Goal: Answer question/provide support: Share knowledge or assist other users

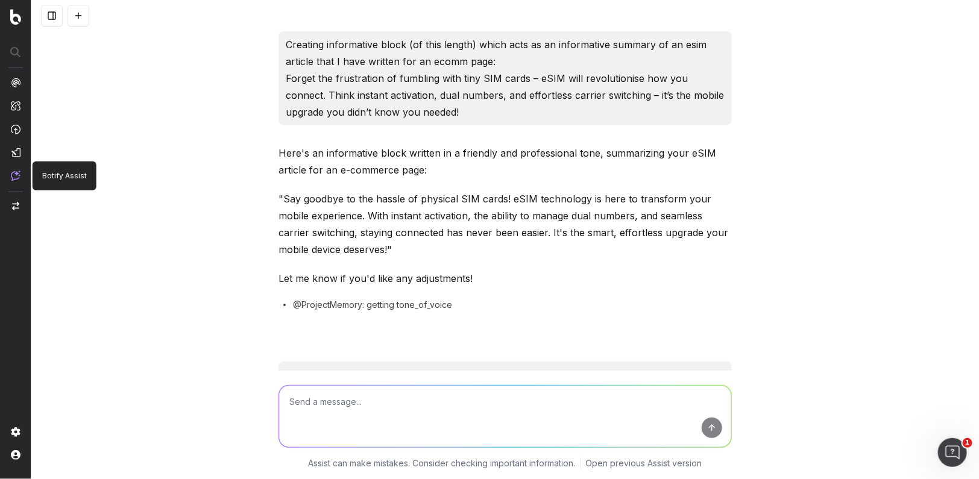
click at [15, 174] on img at bounding box center [16, 176] width 10 height 10
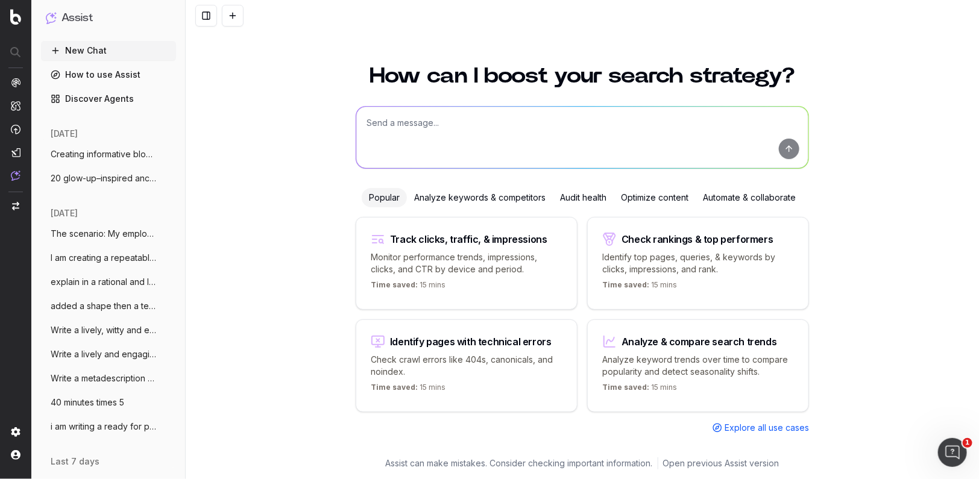
click at [105, 172] on span "20 glow-up–inspired anchor text lines fo" at bounding box center [104, 178] width 106 height 12
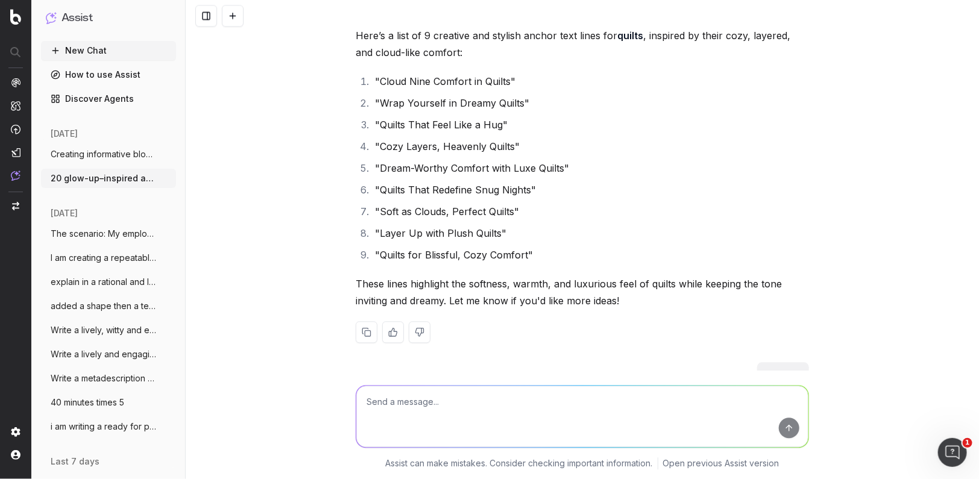
scroll to position [25411, 0]
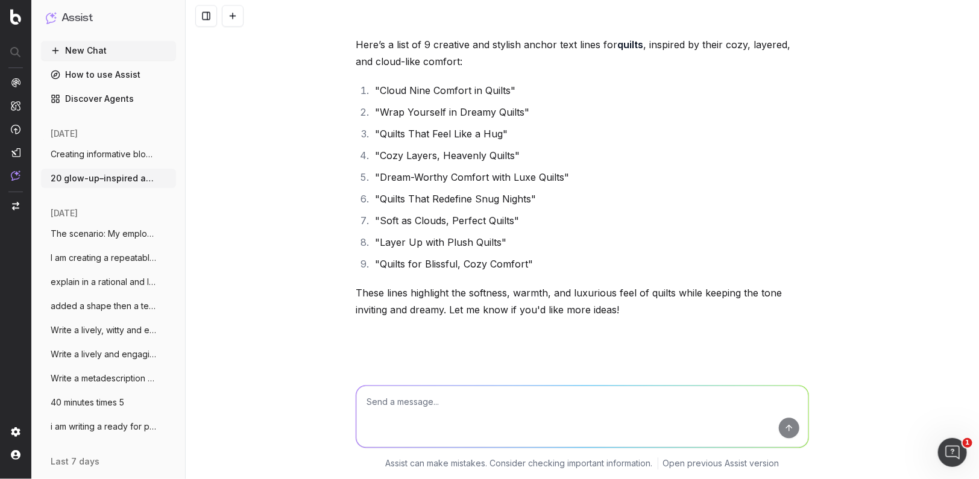
drag, startPoint x: 388, startPoint y: 404, endPoint x: 383, endPoint y: 399, distance: 7.3
click at [386, 401] on textarea at bounding box center [582, 416] width 452 height 61
type textarea "blankets and throws"
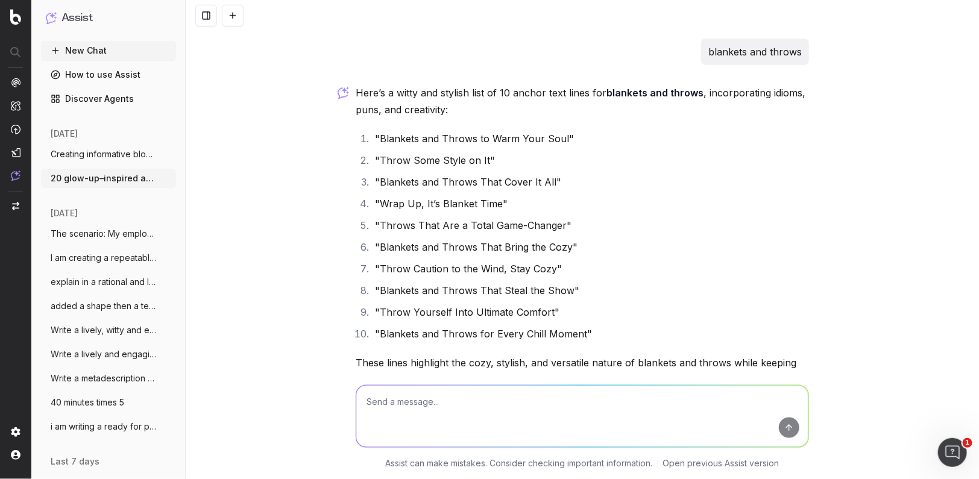
scroll to position [26973, 0]
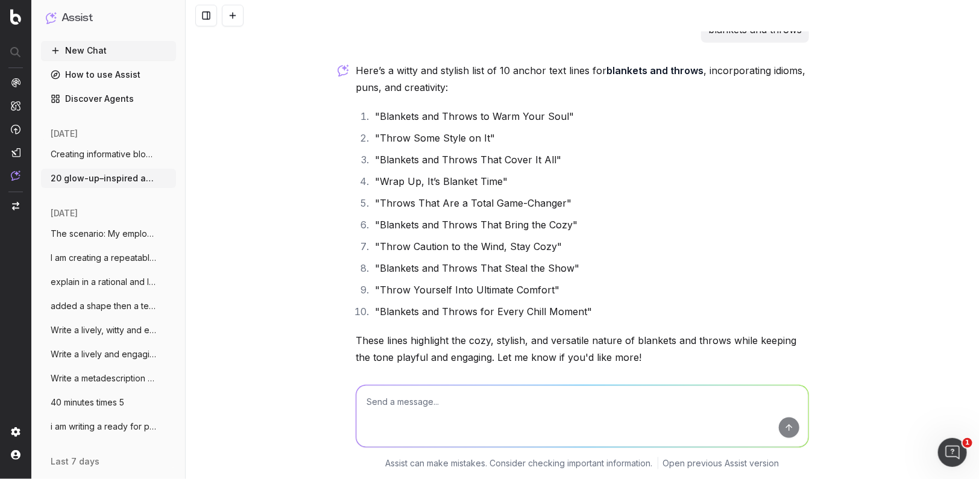
click at [384, 411] on textarea at bounding box center [582, 416] width 452 height 61
type textarea "pots and planters"
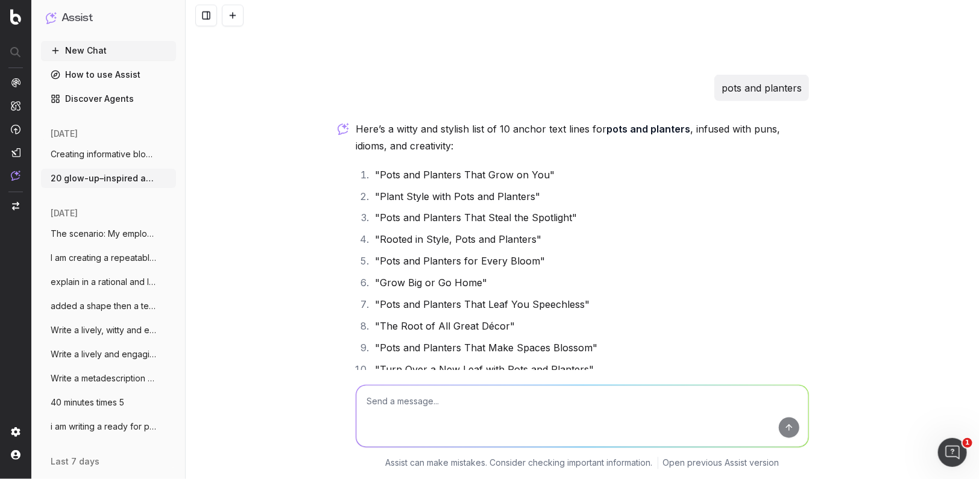
scroll to position [27351, 0]
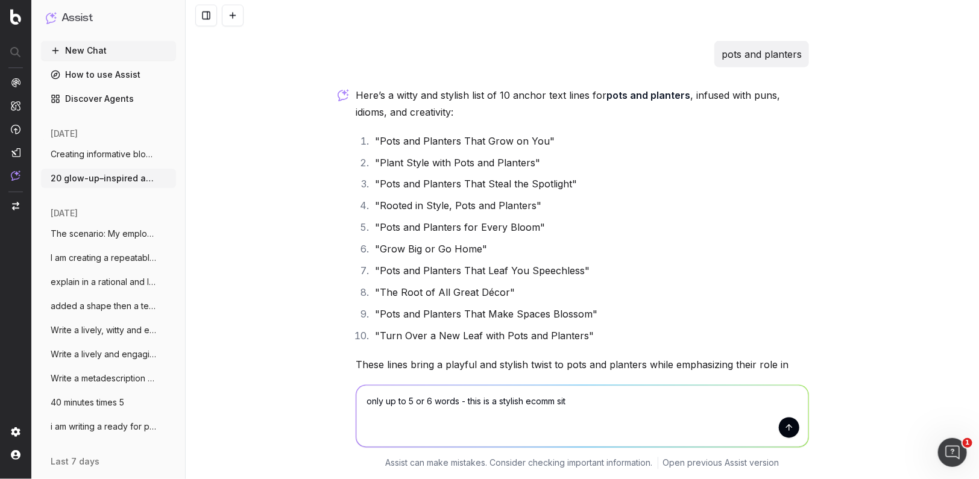
type textarea "only up to 5 or 6 words - this is a stylish ecomm site"
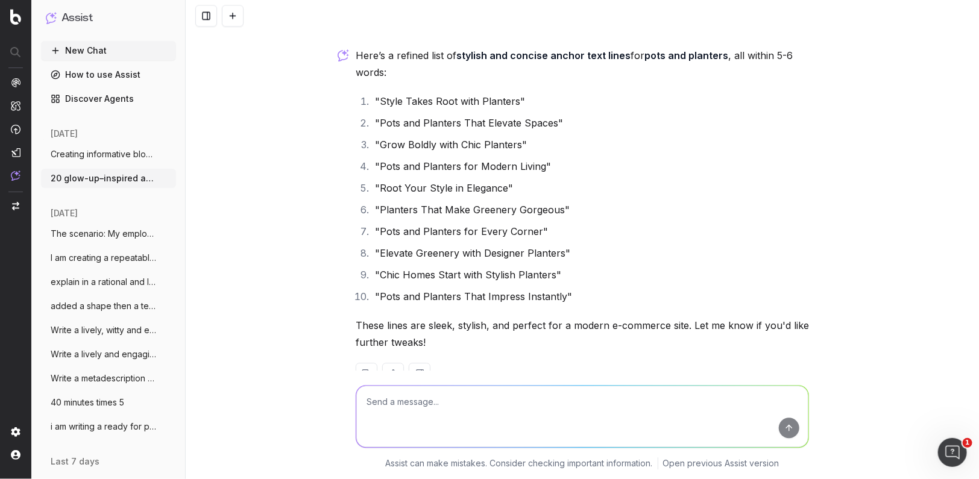
scroll to position [27809, 0]
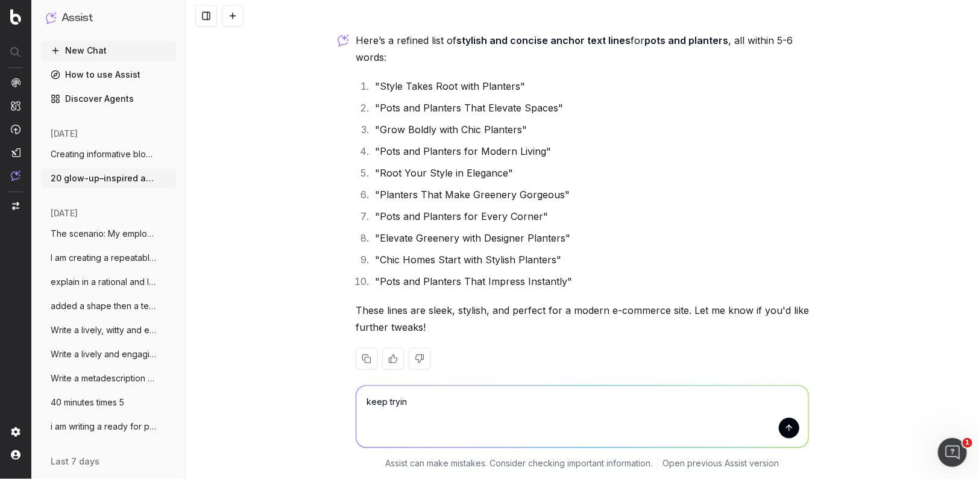
type textarea "keep trying"
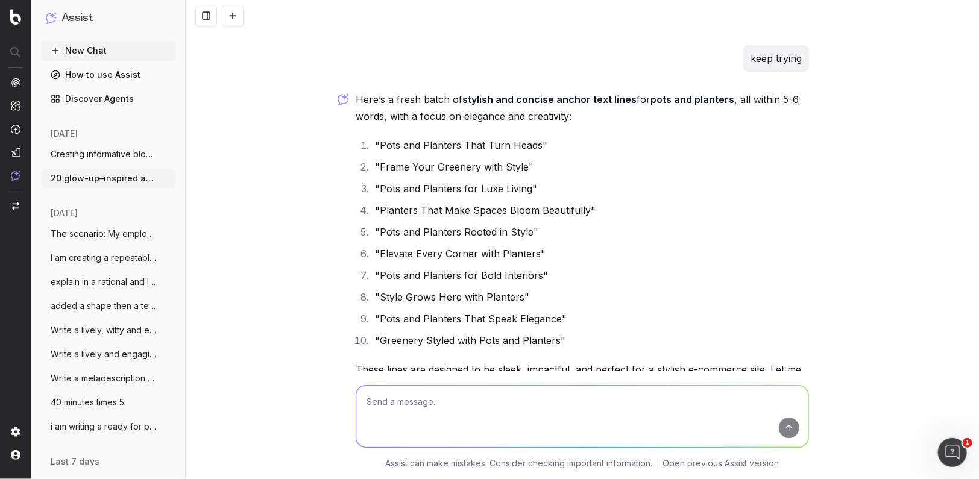
scroll to position [28168, 0]
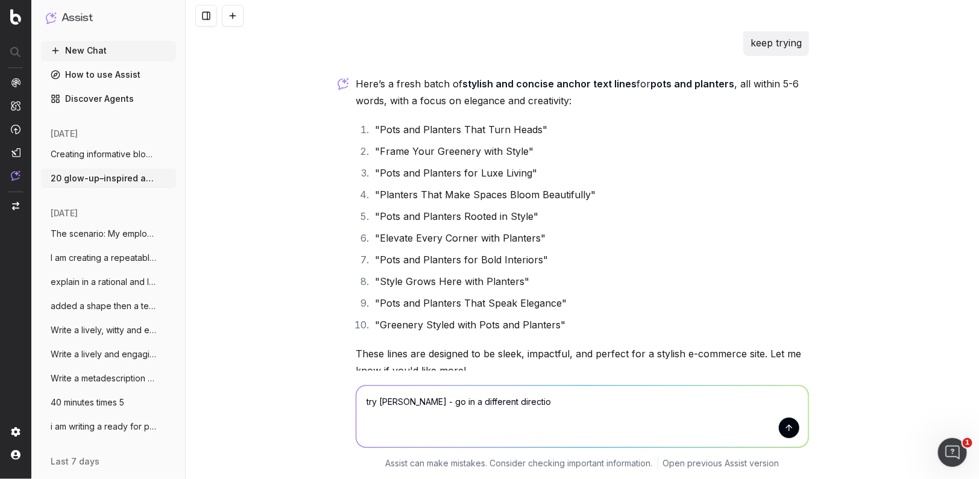
type textarea "try [PERSON_NAME] - go in a different direction"
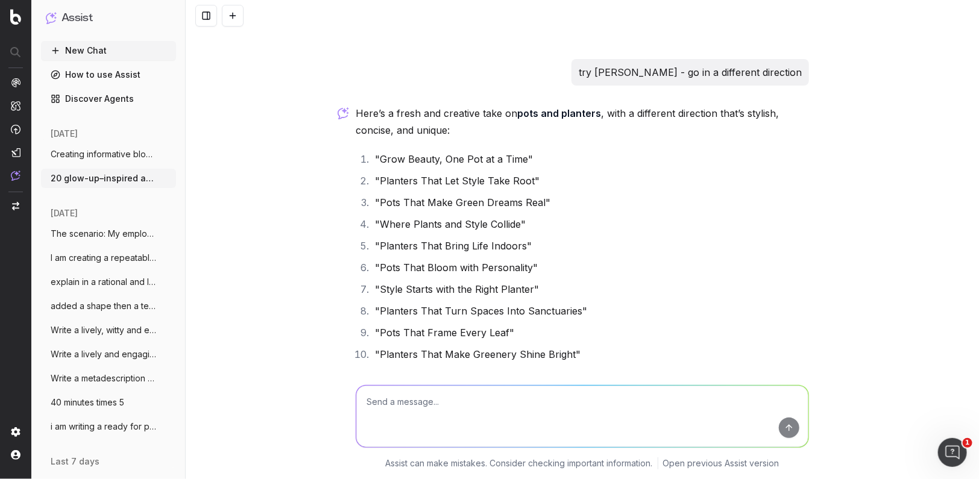
scroll to position [28584, 0]
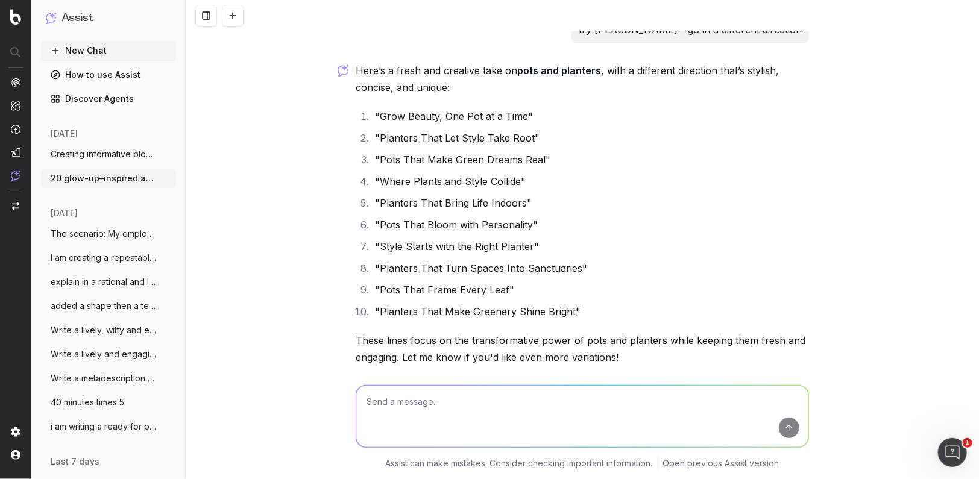
click at [387, 405] on textarea at bounding box center [582, 416] width 452 height 61
type textarea "be a bit [PERSON_NAME] witty and slick"
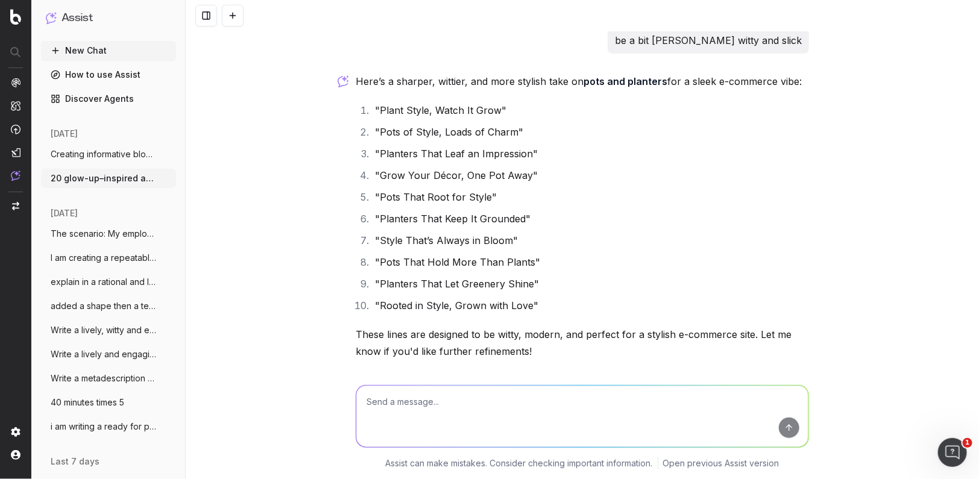
scroll to position [28977, 0]
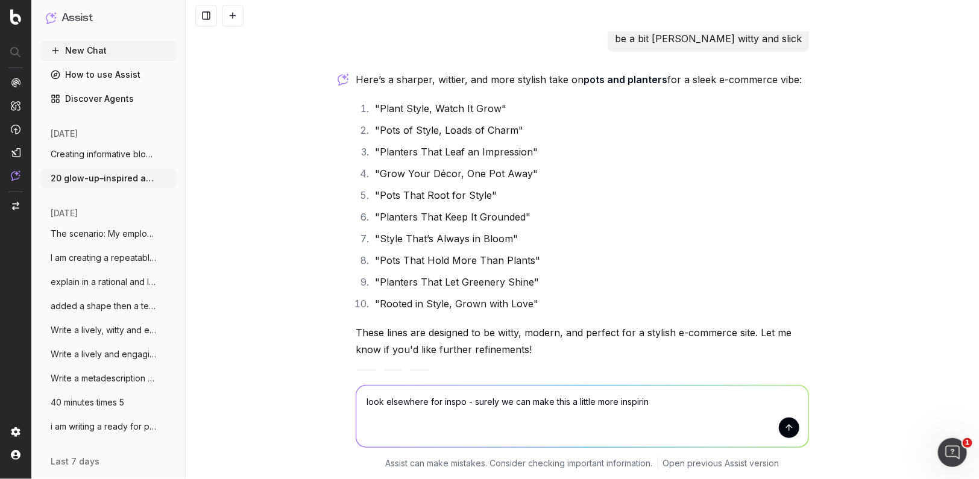
type textarea "look elsewhere for inspo - surely we can make this a little more inspiring"
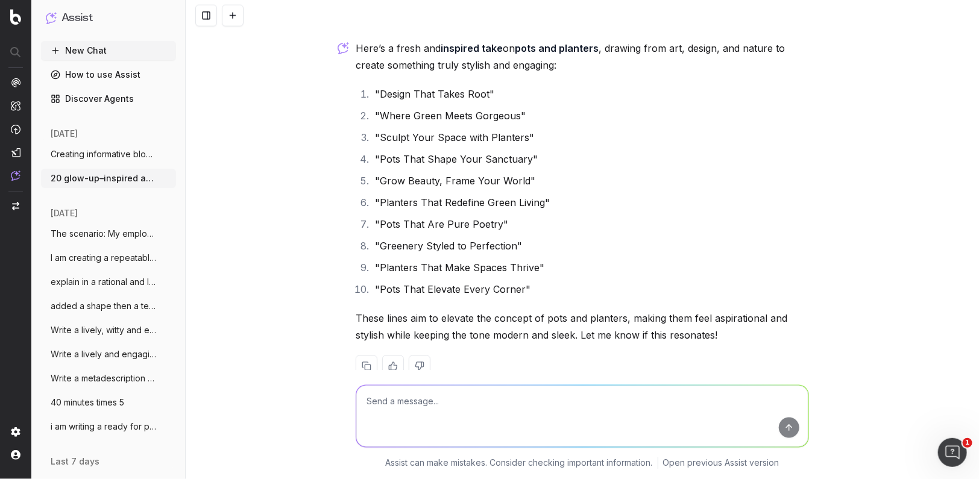
scroll to position [29413, 0]
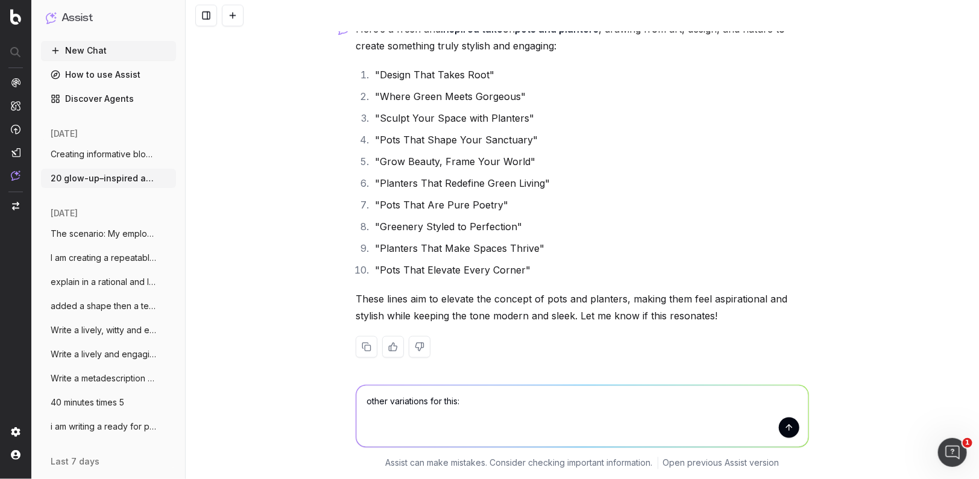
paste textarea "Set the scene with scents"
type textarea "other variations for this: Set the scene with scents"
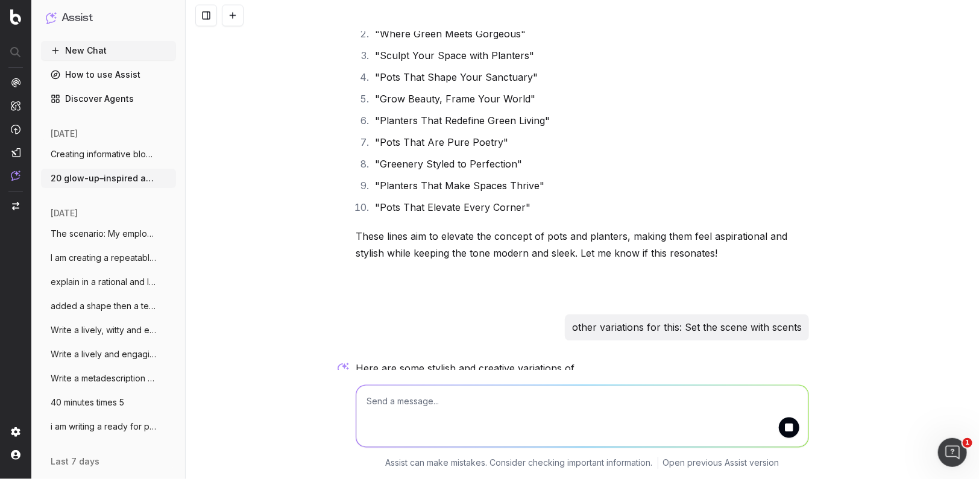
drag, startPoint x: 398, startPoint y: 412, endPoint x: 392, endPoint y: 409, distance: 7.0
click at [394, 409] on textarea at bounding box center [582, 416] width 452 height 61
paste textarea "Set the scene with scents"
drag, startPoint x: 456, startPoint y: 404, endPoint x: 362, endPoint y: 397, distance: 93.7
click at [362, 397] on textarea "Set the scene with scents" at bounding box center [582, 416] width 452 height 61
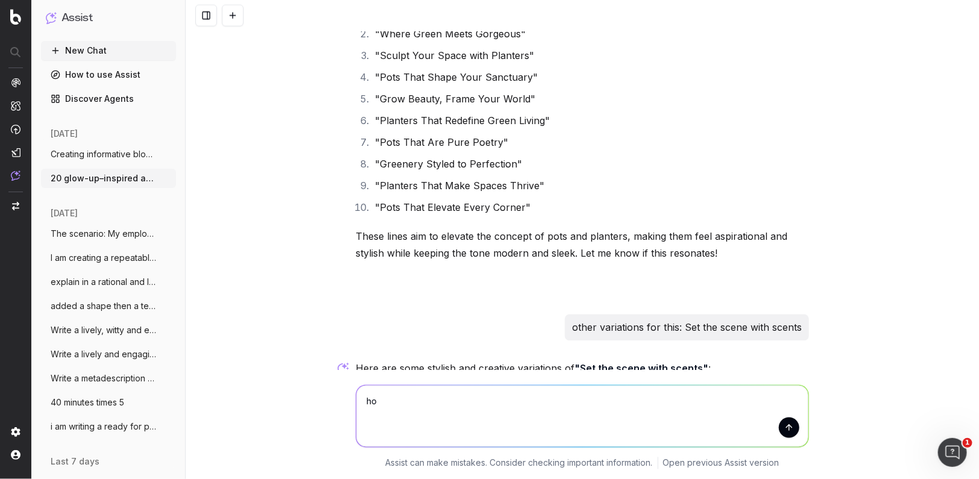
type textarea "h"
type textarea "ok lets try something inspiring for homewares"
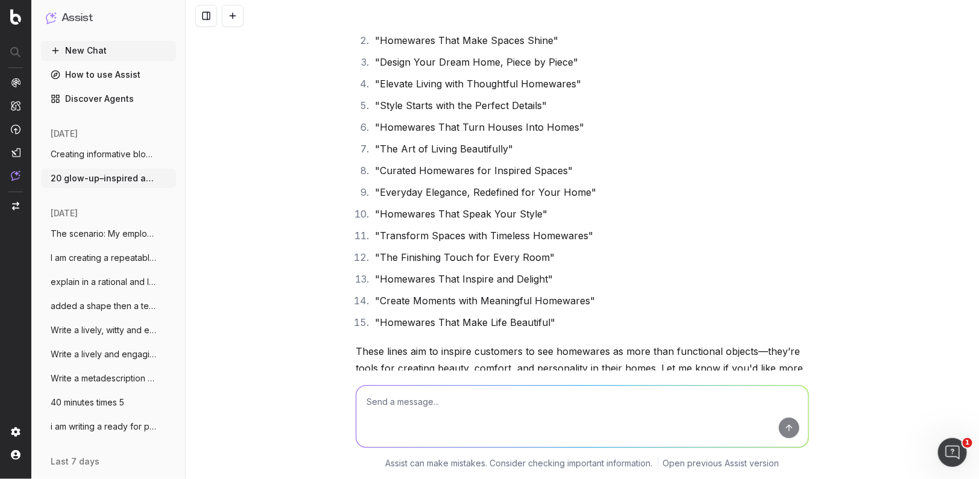
scroll to position [30259, 0]
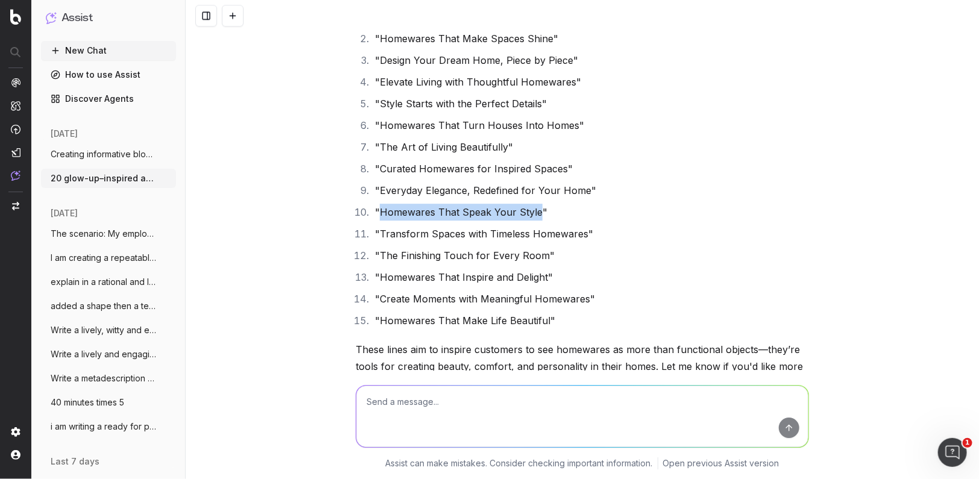
drag, startPoint x: 537, startPoint y: 206, endPoint x: 383, endPoint y: 214, distance: 154.5
click at [383, 214] on ol ""Where Style Meets Everyday Living" "Homewares That Make Spaces Shine" "Design …" at bounding box center [582, 168] width 453 height 321
copy li "Homewares That Speak Your Style"
click at [389, 387] on textarea at bounding box center [582, 416] width 452 height 61
paste textarea "Homewares That Speak Your Style"
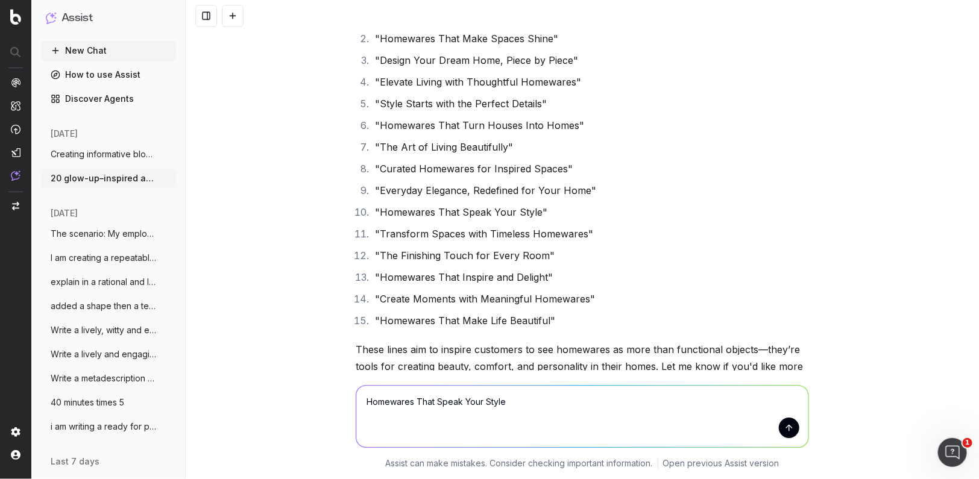
click at [366, 403] on textarea "Homewares That Speak Your Style" at bounding box center [582, 416] width 452 height 61
type textarea "try this vibe - but in a slicker wayHomewares That Speak Your Style"
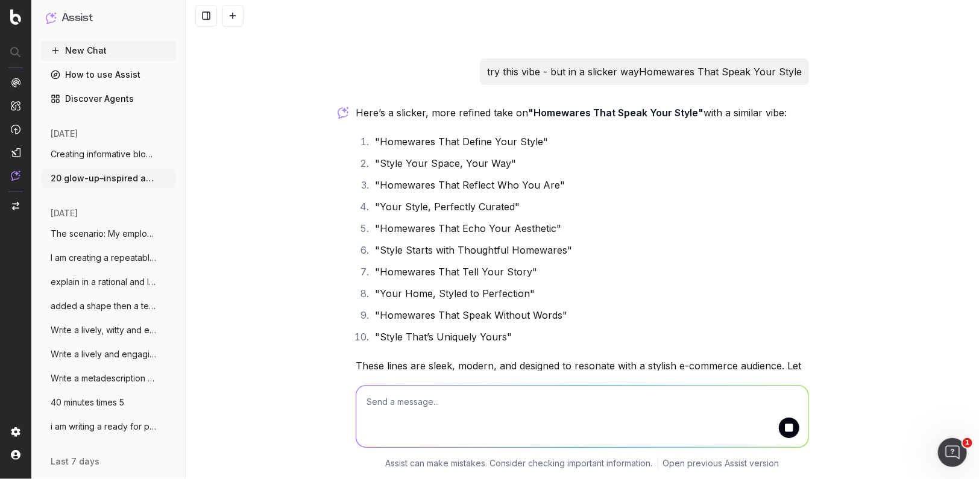
scroll to position [30655, 0]
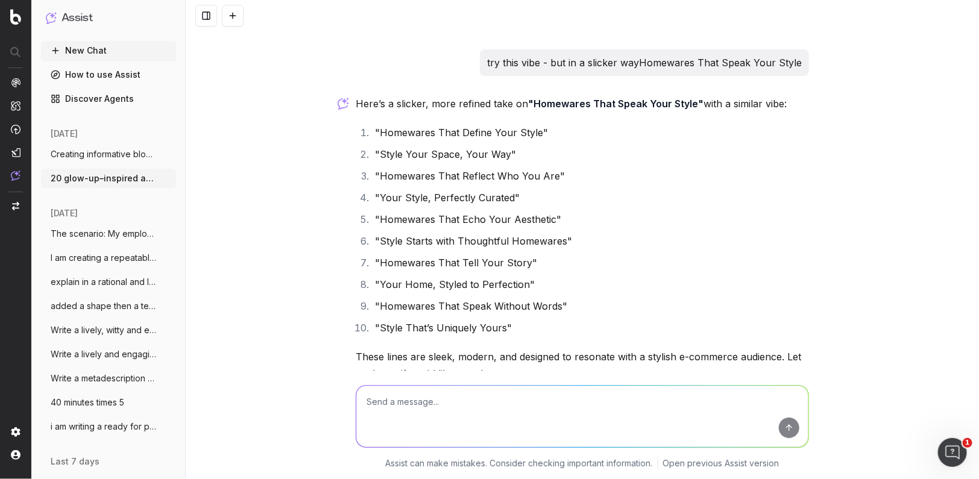
click at [416, 409] on textarea at bounding box center [582, 416] width 452 height 61
type textarea "Homewares that transform and xxx"
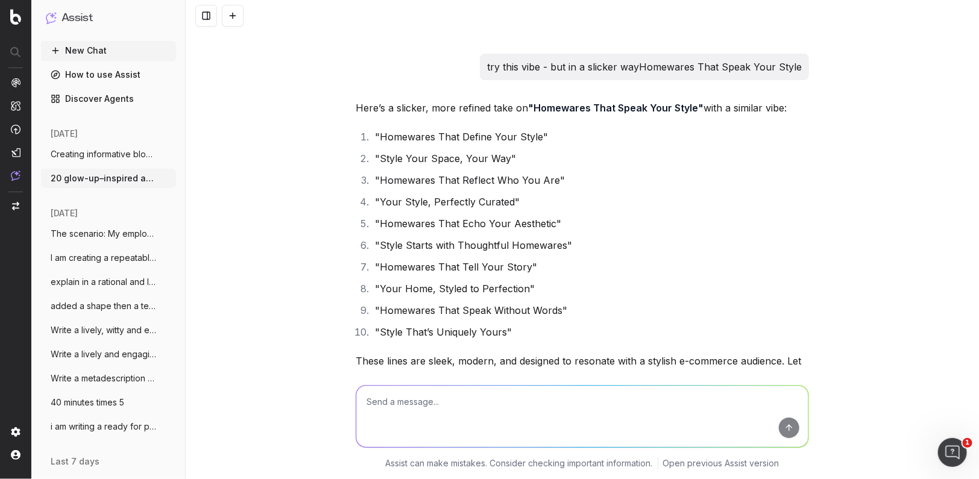
scroll to position [30652, 0]
type textarea "more transformative suggestions - push it"
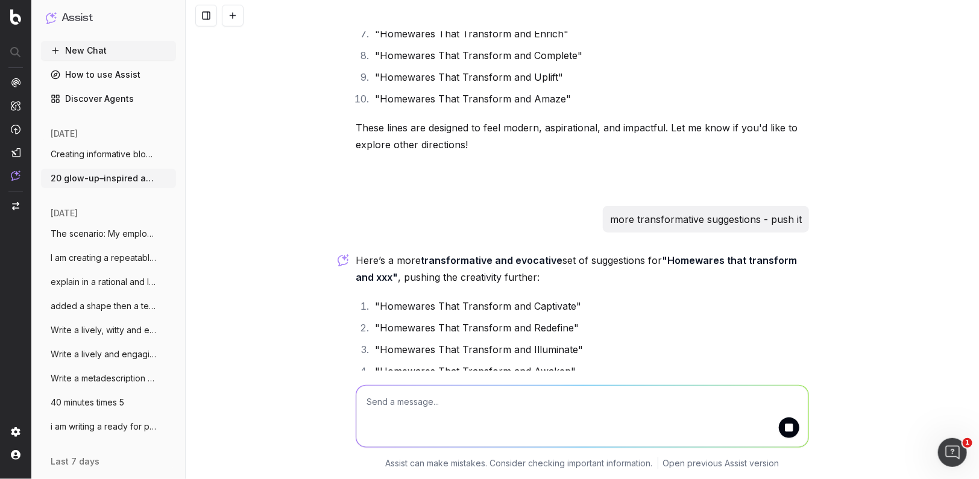
scroll to position [31411, 0]
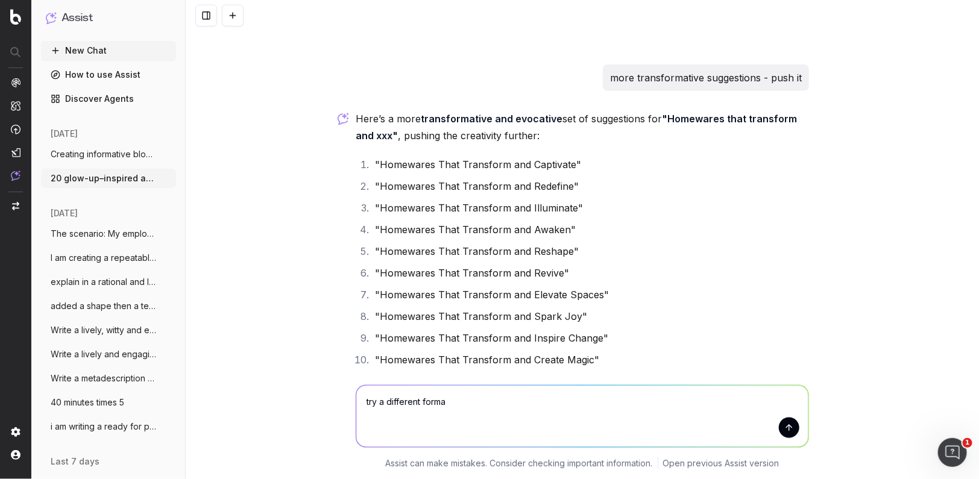
type textarea "try a different format"
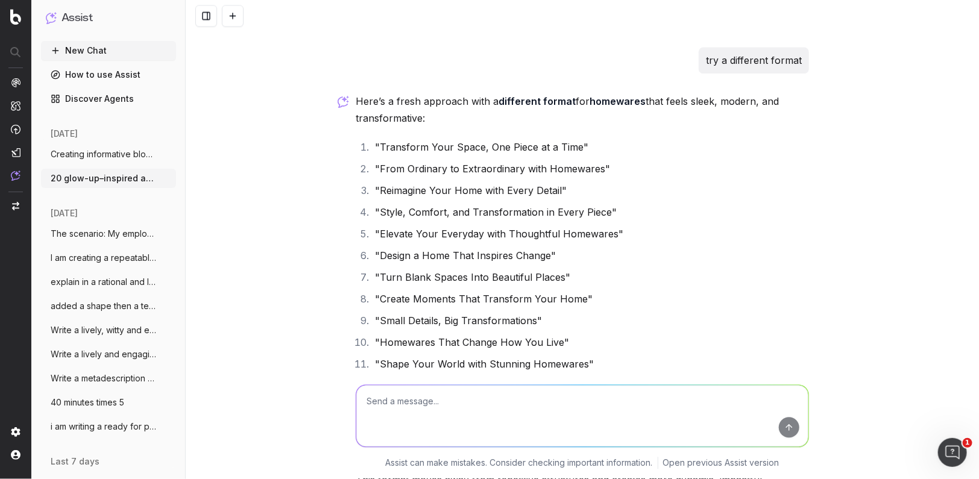
scroll to position [31948, 0]
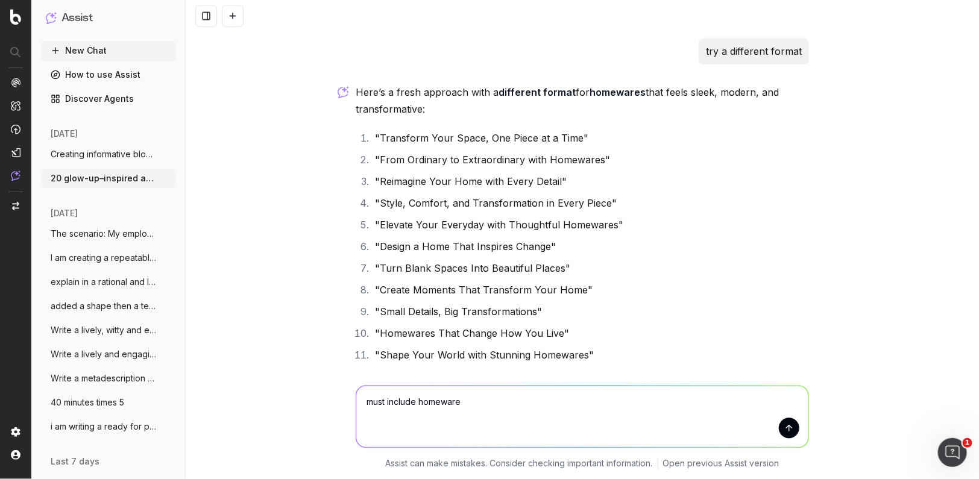
type textarea "must include homewares"
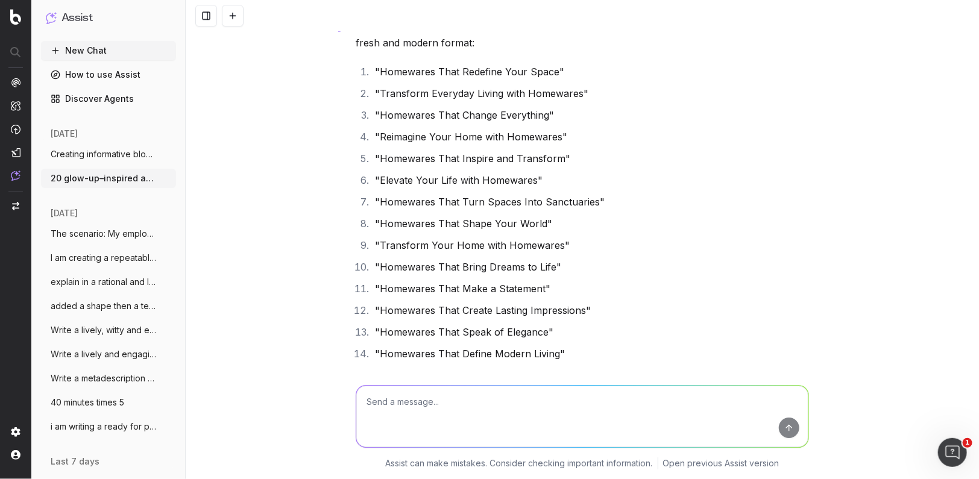
scroll to position [32522, 0]
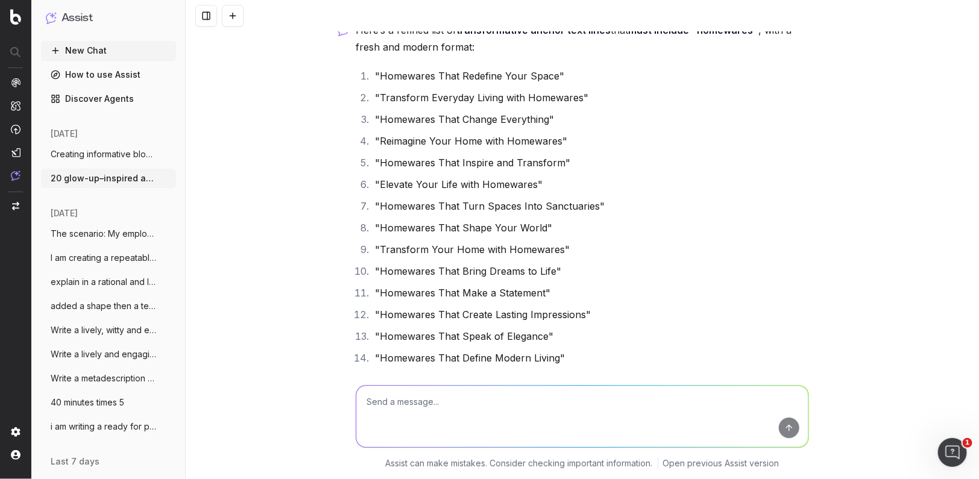
click at [555, 143] on ol ""Homewares That Redefine Your Space" "Transform Everyday Living with Homewares"…" at bounding box center [582, 227] width 453 height 321
drag, startPoint x: 557, startPoint y: 133, endPoint x: 376, endPoint y: 136, distance: 180.8
click at [376, 136] on li ""Reimagine Your Home with Homewares"" at bounding box center [589, 141] width 437 height 17
copy li ""Reimagine Your Home with Homewares"
click at [389, 410] on textarea at bounding box center [582, 416] width 452 height 61
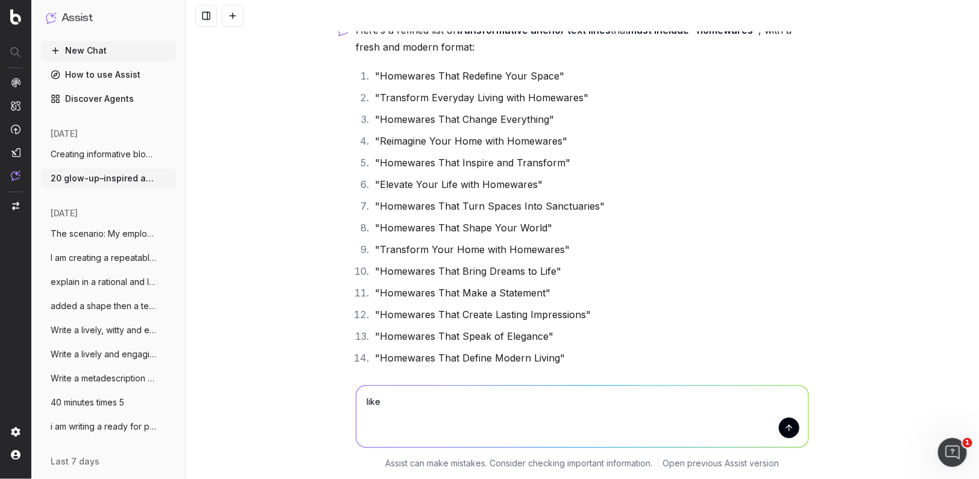
drag, startPoint x: 387, startPoint y: 400, endPoint x: 335, endPoint y: 401, distance: 51.9
click at [335, 401] on div "like like Assist can make mistakes. Consider checking important information. Op…" at bounding box center [582, 425] width 793 height 108
type textarea "homewares that reimagine your space - ike this"
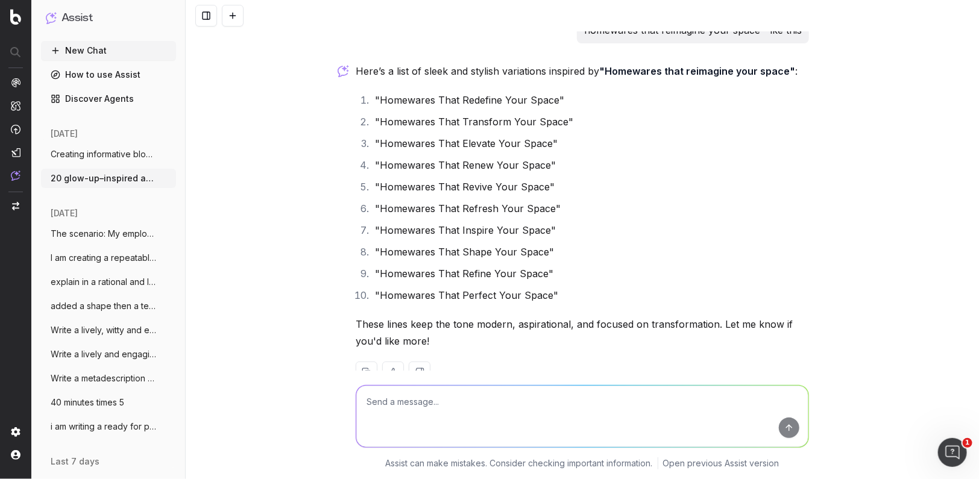
scroll to position [33016, 0]
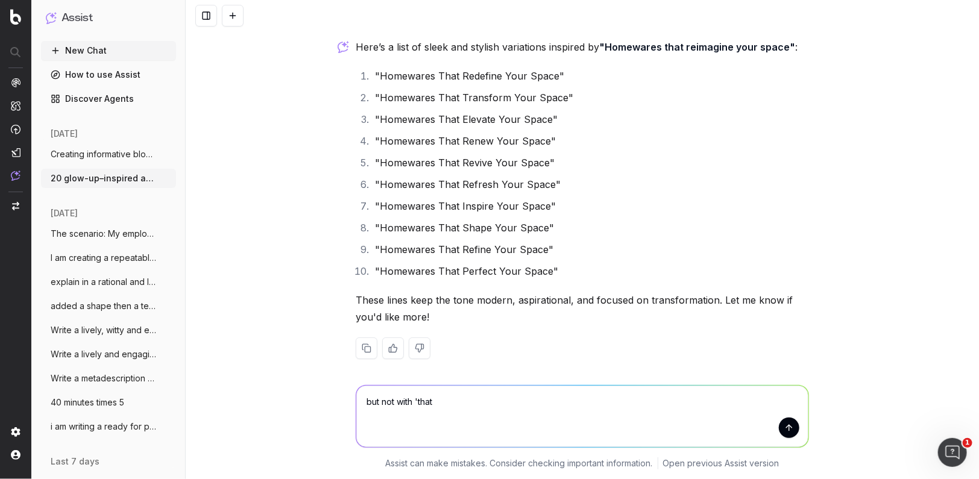
type textarea "but not with 'that'"
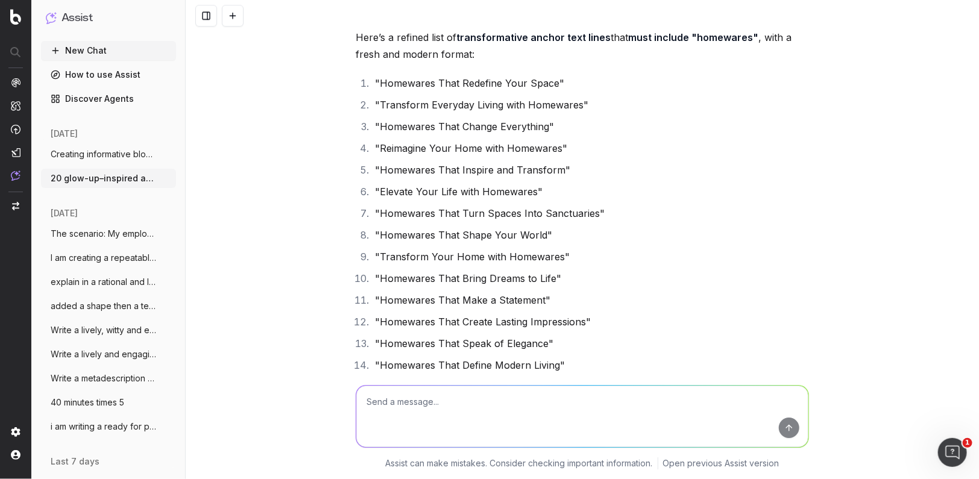
scroll to position [32513, 0]
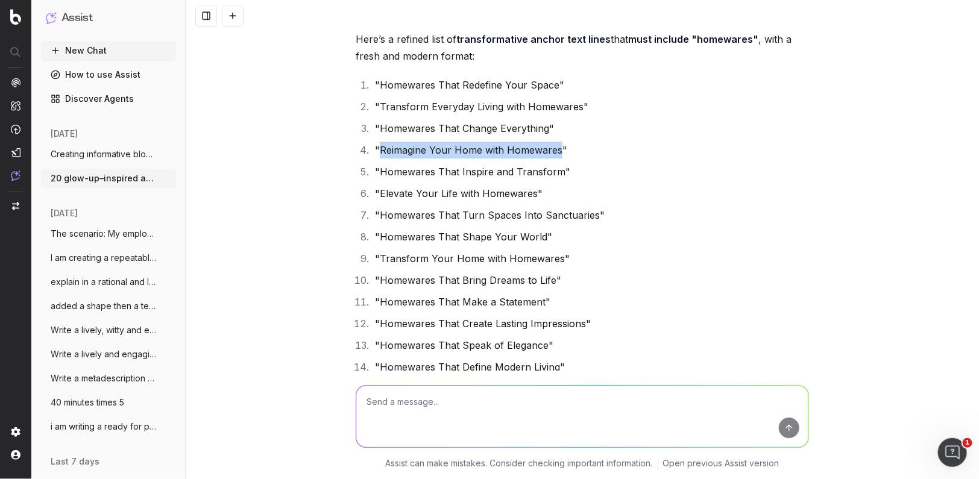
drag, startPoint x: 557, startPoint y: 143, endPoint x: 381, endPoint y: 146, distance: 176.0
click at [381, 146] on li ""Reimagine Your Home with Homewares"" at bounding box center [589, 150] width 437 height 17
copy li "Reimagine Your Home with Homewares"
click at [390, 404] on textarea at bounding box center [582, 416] width 452 height 61
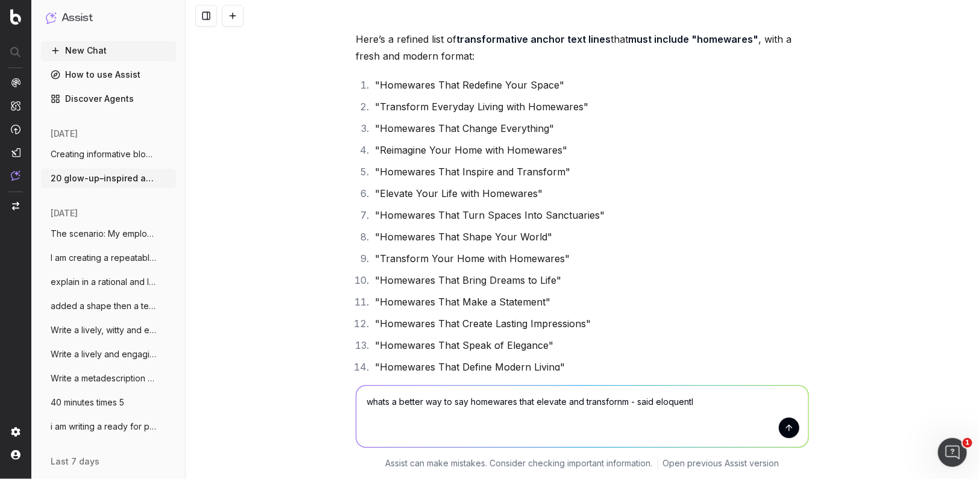
type textarea "whats a better way to say homewares that elevate and transfornm - said eloquent…"
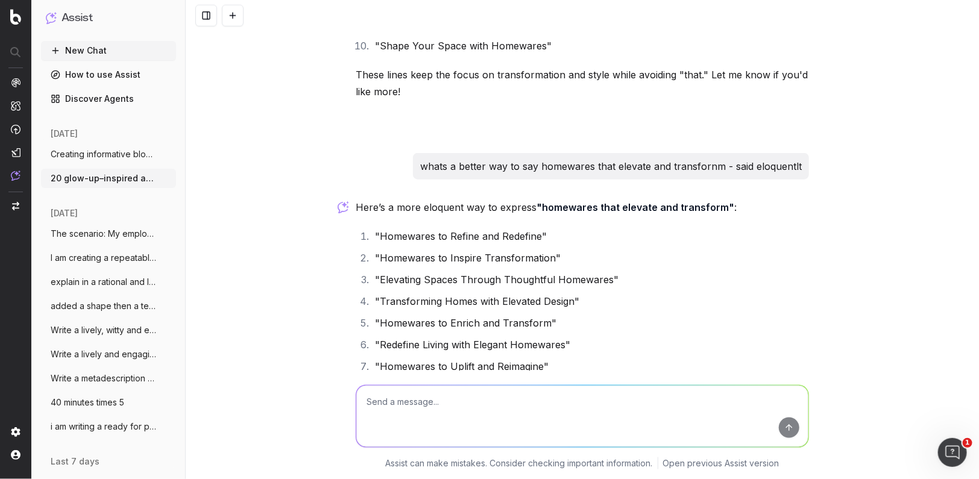
scroll to position [33597, 0]
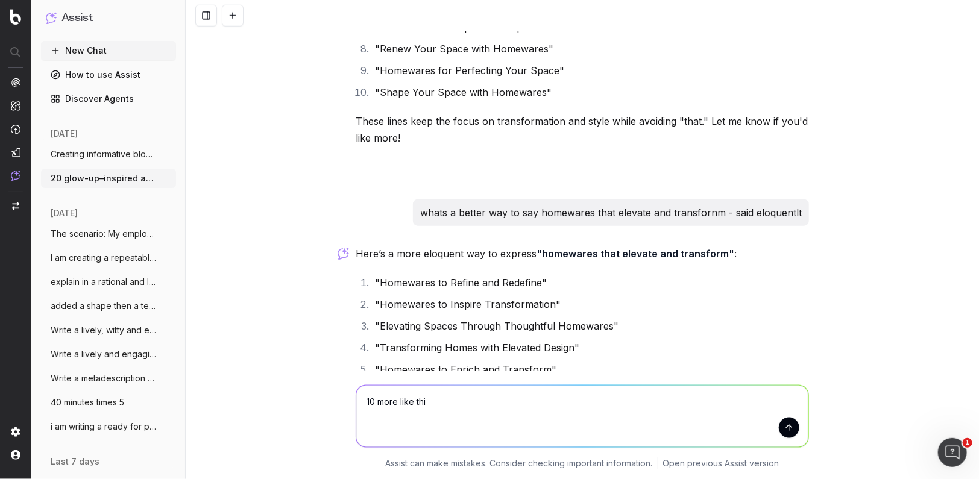
type textarea "10 more like this"
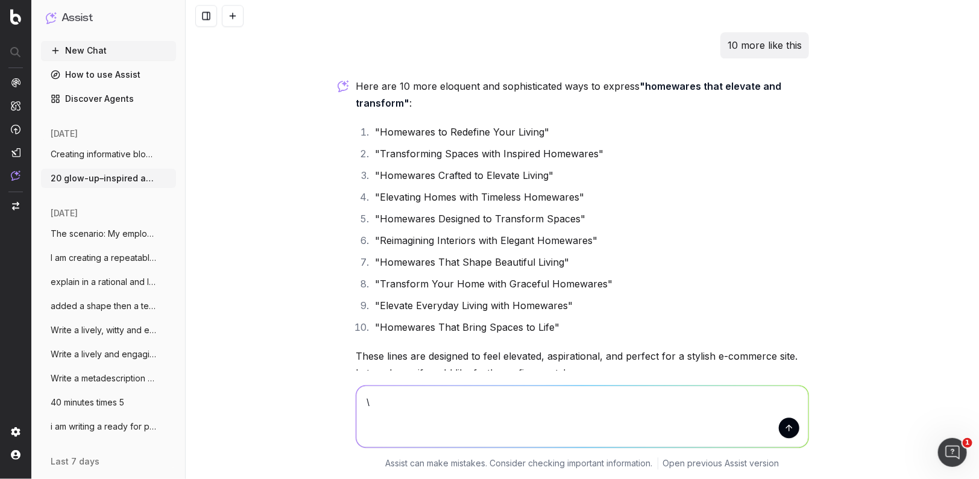
scroll to position [34159, 0]
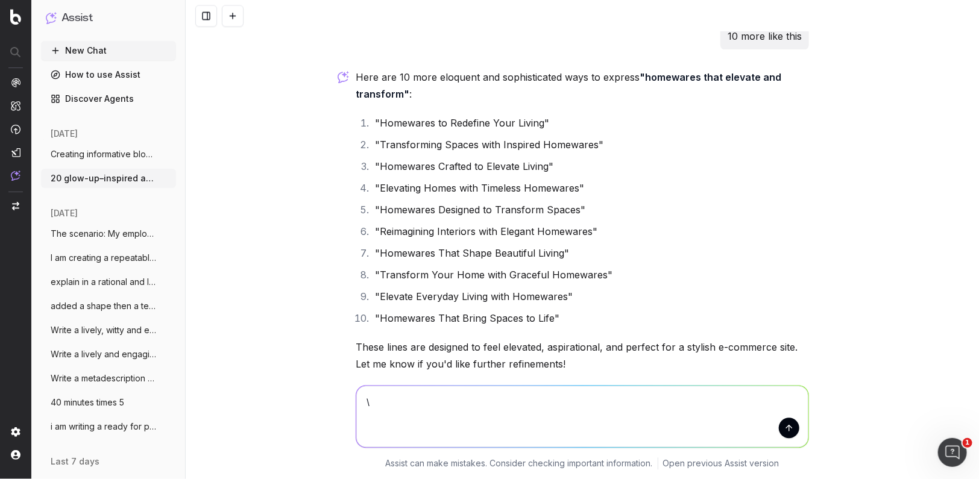
drag, startPoint x: 383, startPoint y: 409, endPoint x: 350, endPoint y: 401, distance: 34.6
click at [350, 401] on div "\ \ Assist can make mistakes. Consider checking important information. Open pre…" at bounding box center [582, 425] width 793 height 108
paste textarea "A vase for every space"
type textarea "other ways to say this: A vase for every space"
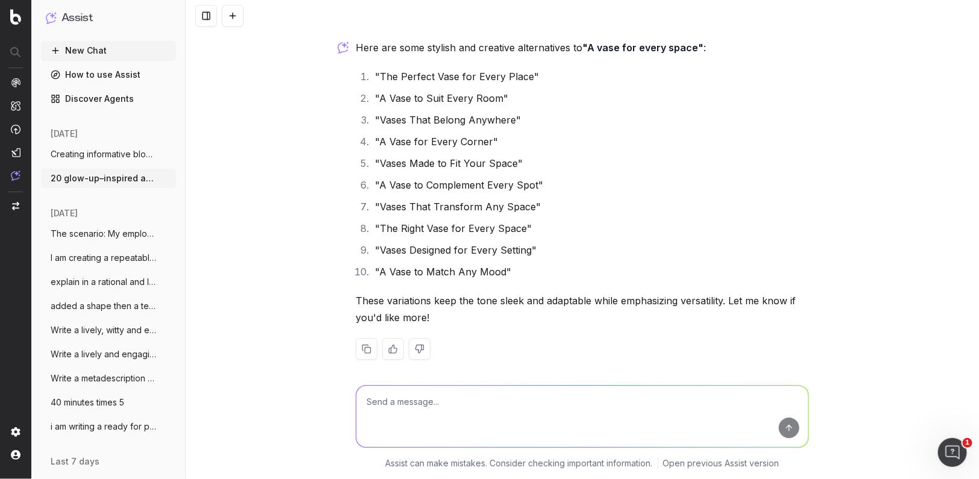
scroll to position [34592, 0]
type textarea "or. re along the lines of find your"
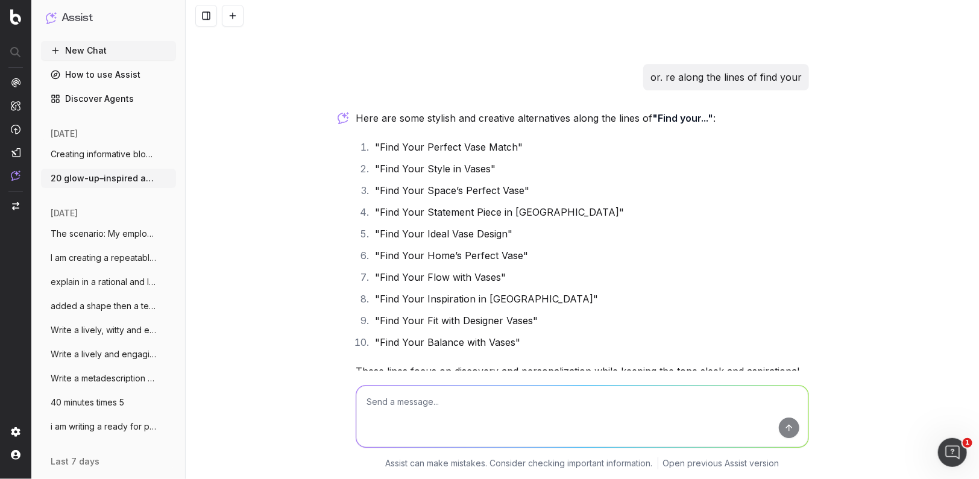
scroll to position [34945, 0]
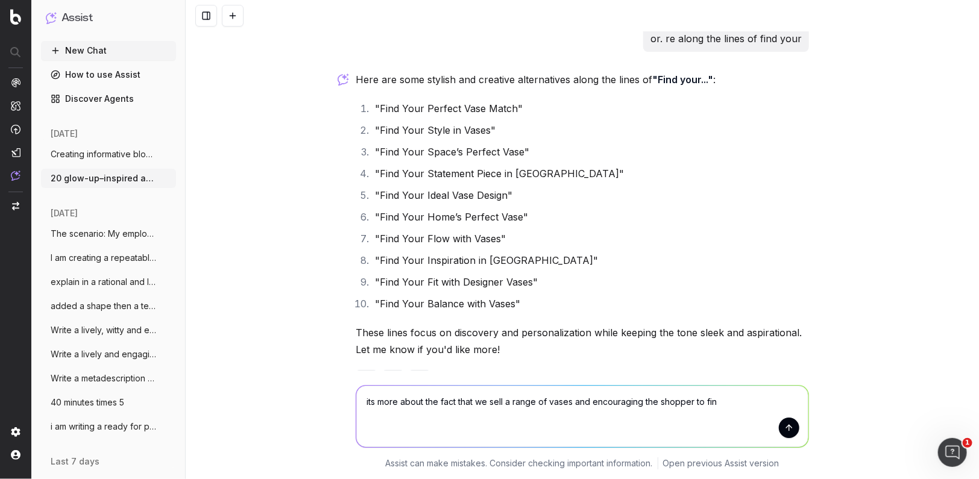
type textarea "its more about the fact that we sell a range of vases and encouraging the shopp…"
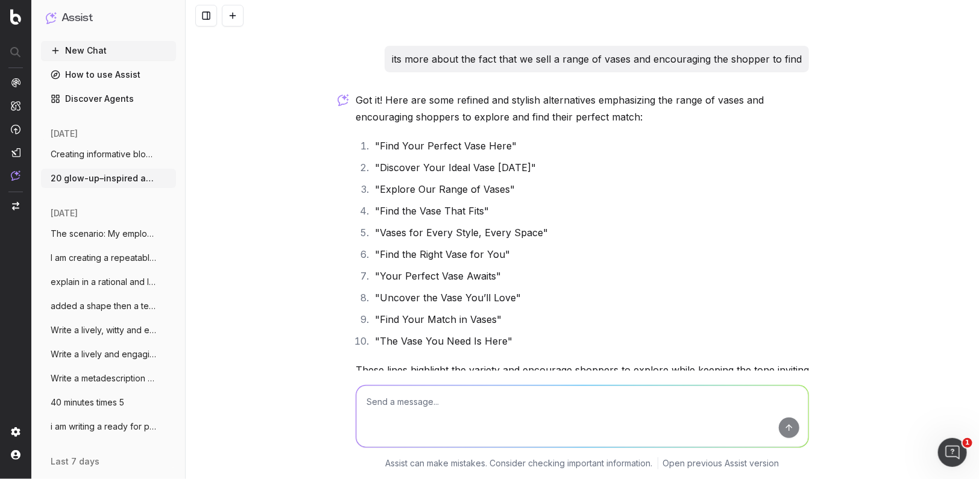
scroll to position [35312, 0]
drag, startPoint x: 492, startPoint y: 266, endPoint x: 381, endPoint y: 266, distance: 110.3
click at [381, 266] on li ""Your Perfect Vase Awaits"" at bounding box center [589, 274] width 437 height 17
copy li "Your Perfect Vase Awaits"
click at [392, 410] on textarea at bounding box center [582, 416] width 452 height 61
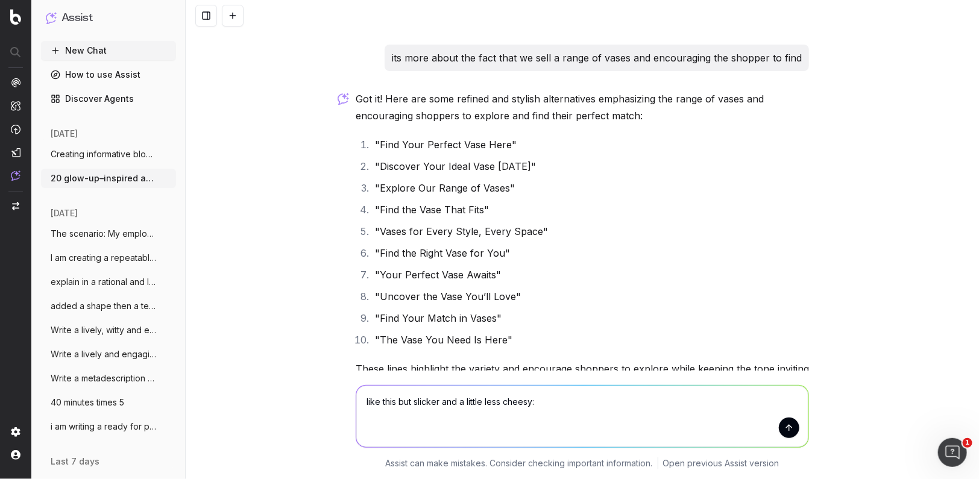
paste textarea "Your Perfect Vase Awaits"
type textarea "like this but slicker and a little less cheesy: Your Perfect Vase Awaits"
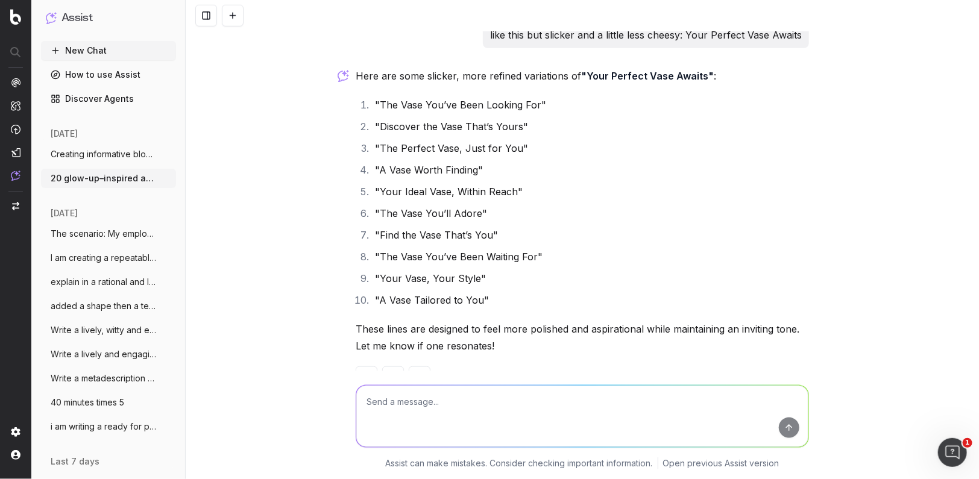
scroll to position [35766, 0]
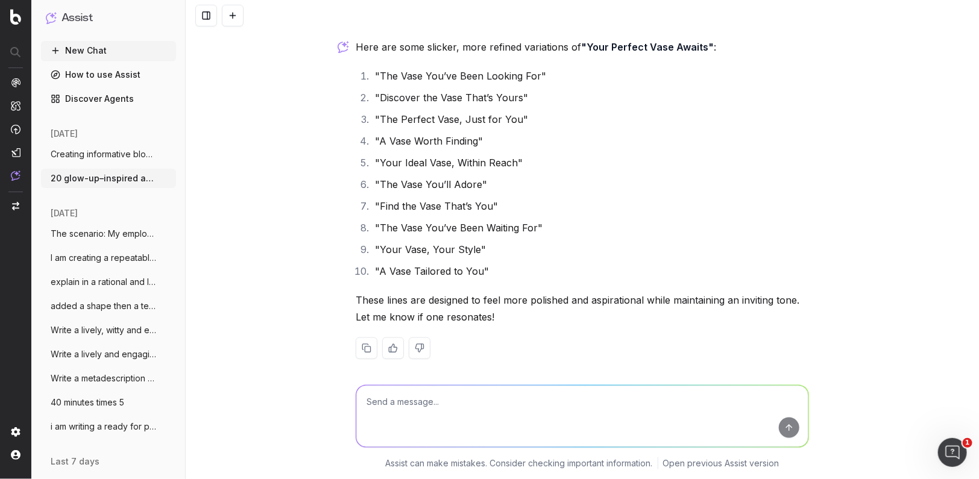
click at [302, 157] on div "20 glow-up–inspired anchor text lines for DOmayne’s mirros category, blending w…" at bounding box center [582, 239] width 793 height 479
click at [389, 404] on textarea at bounding box center [582, 416] width 452 height 61
type textarea "for cushions I have sitting pretty for pots I can have..."
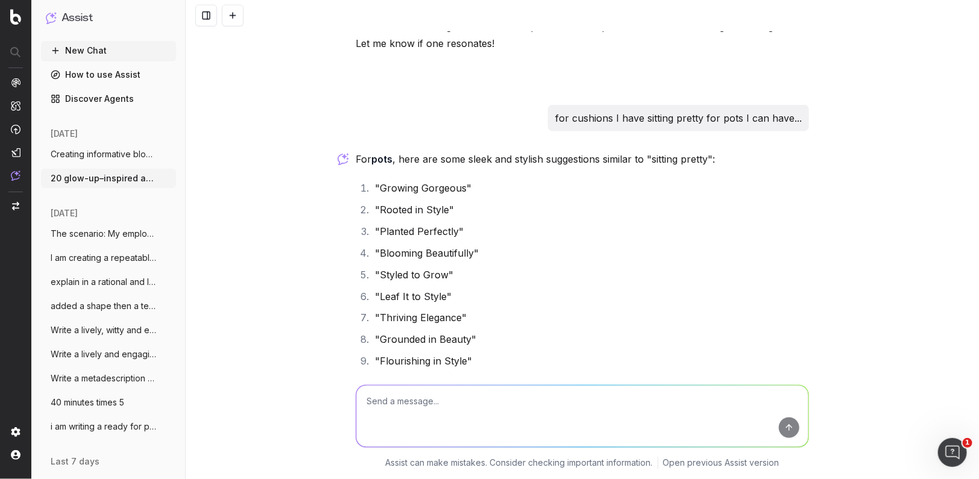
scroll to position [36069, 0]
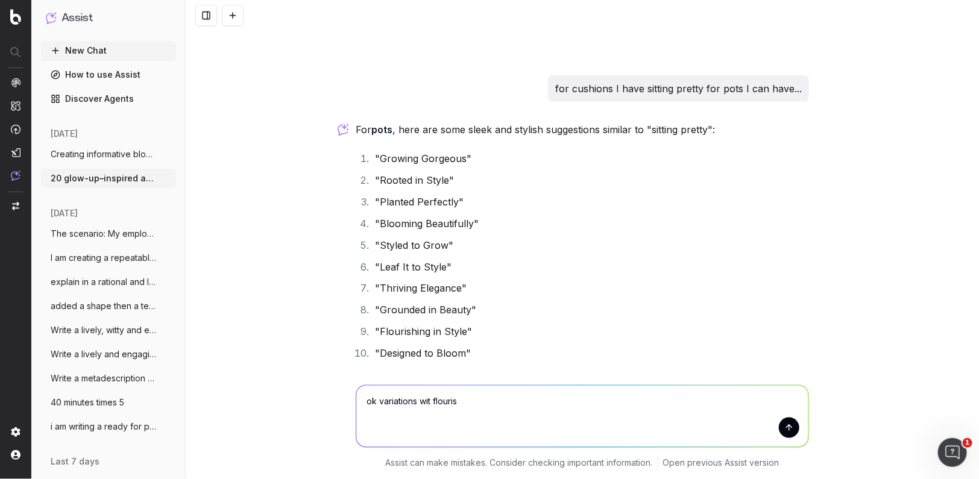
type textarea "ok variations wit flourish"
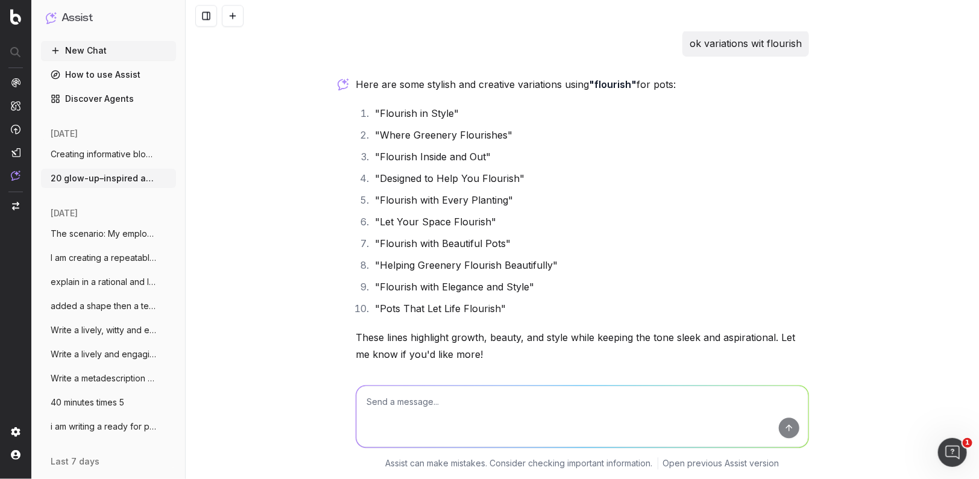
scroll to position [36503, 0]
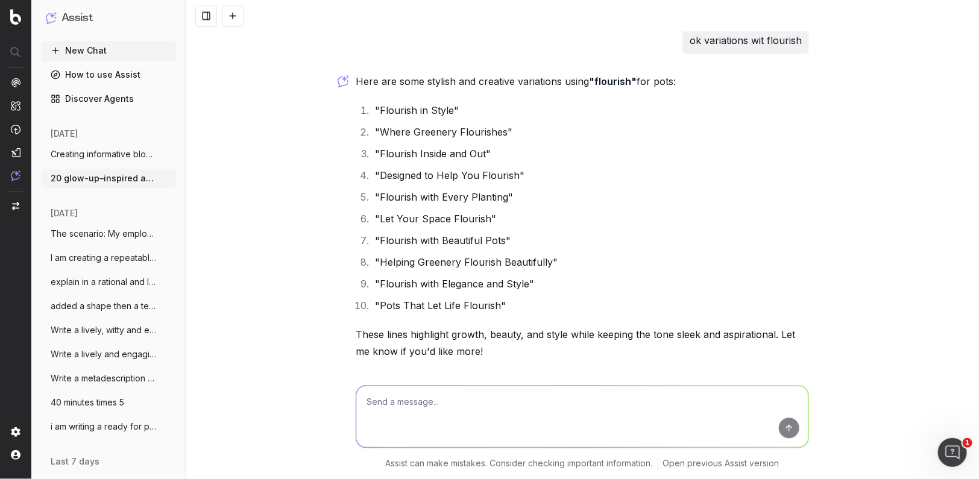
click at [409, 406] on textarea at bounding box center [582, 416] width 452 height 61
type textarea "no it must say pots and planters"
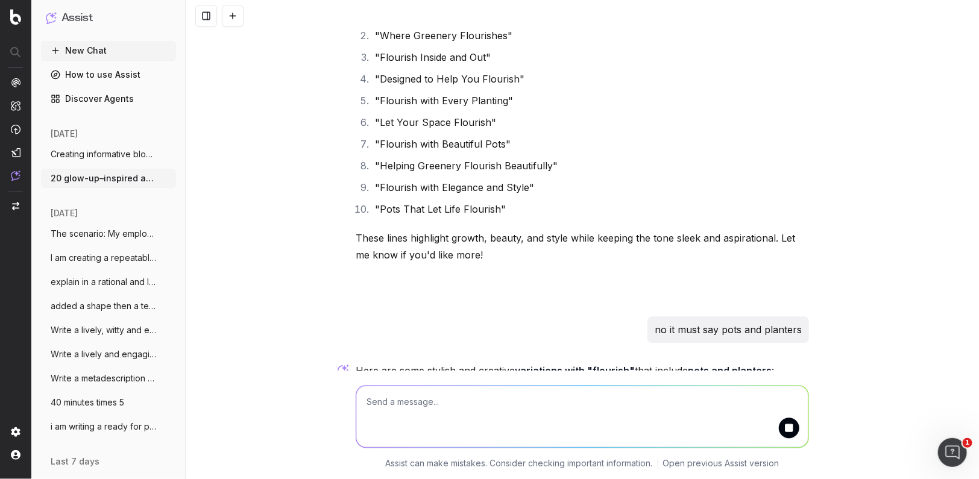
scroll to position [36768, 0]
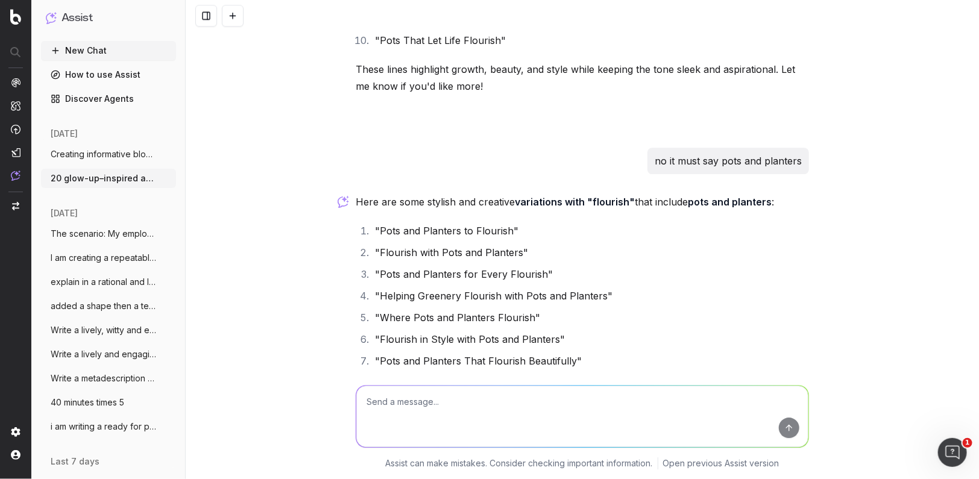
click at [392, 416] on textarea at bounding box center [582, 416] width 452 height 61
type textarea "these dont even make sense!"
click at [791, 426] on button "submit" at bounding box center [789, 428] width 20 height 20
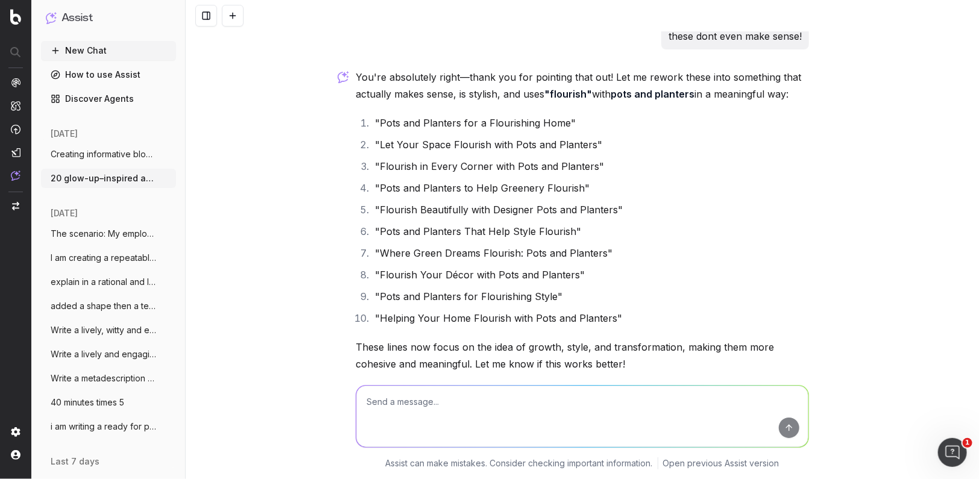
scroll to position [37276, 0]
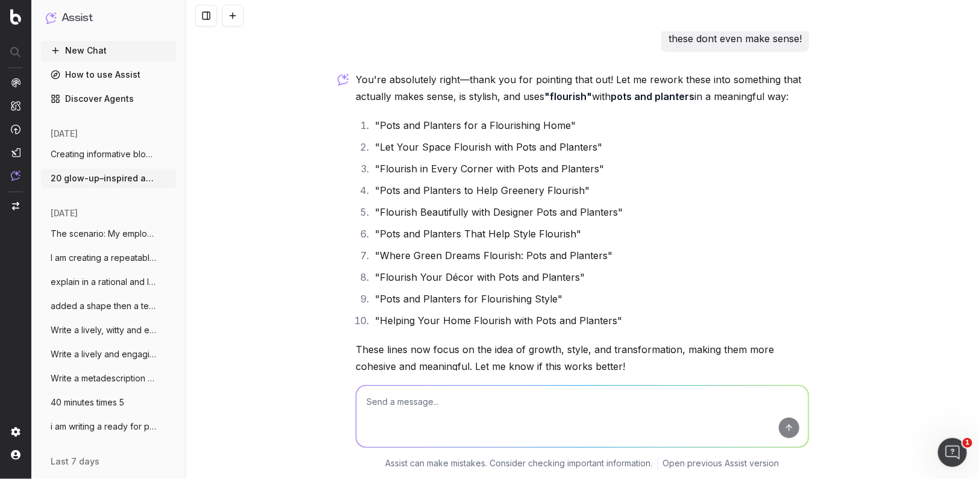
click at [381, 409] on textarea at bounding box center [582, 416] width 452 height 61
type textarea "agghhh no think of something better"
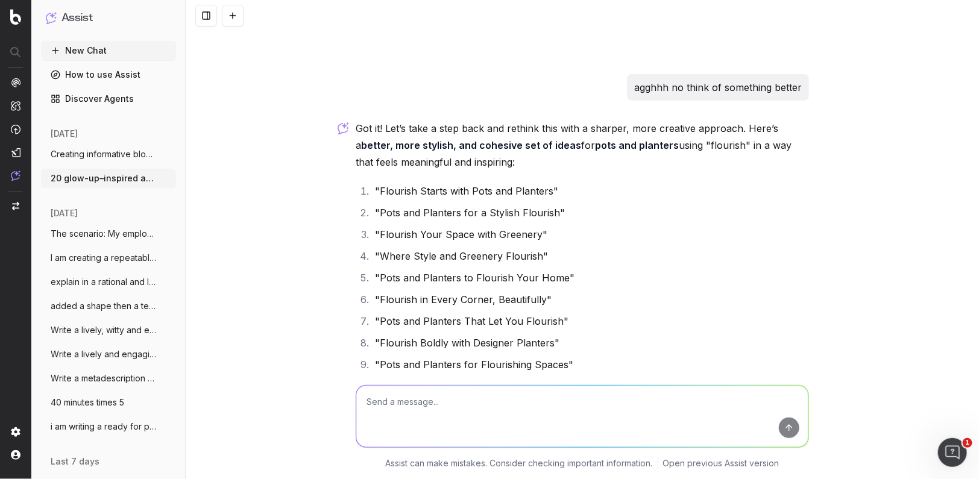
scroll to position [37638, 0]
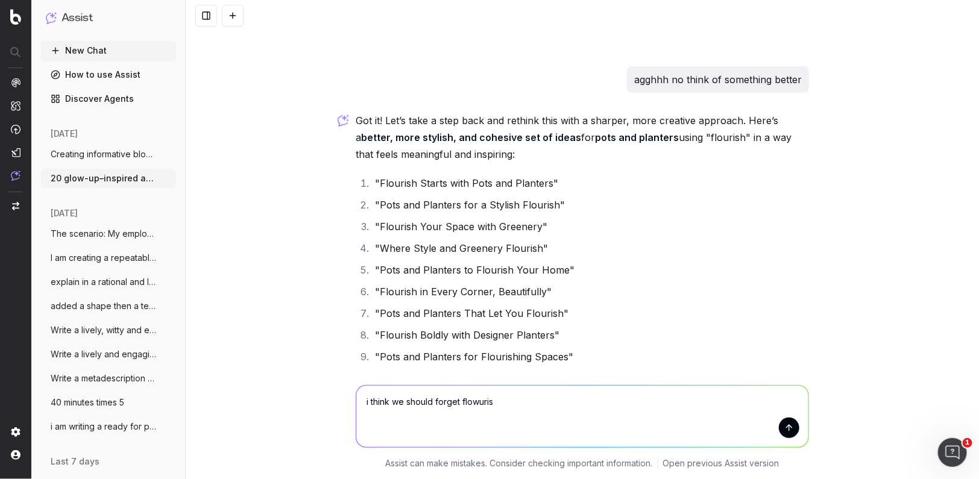
type textarea "i think we should forget flowurish"
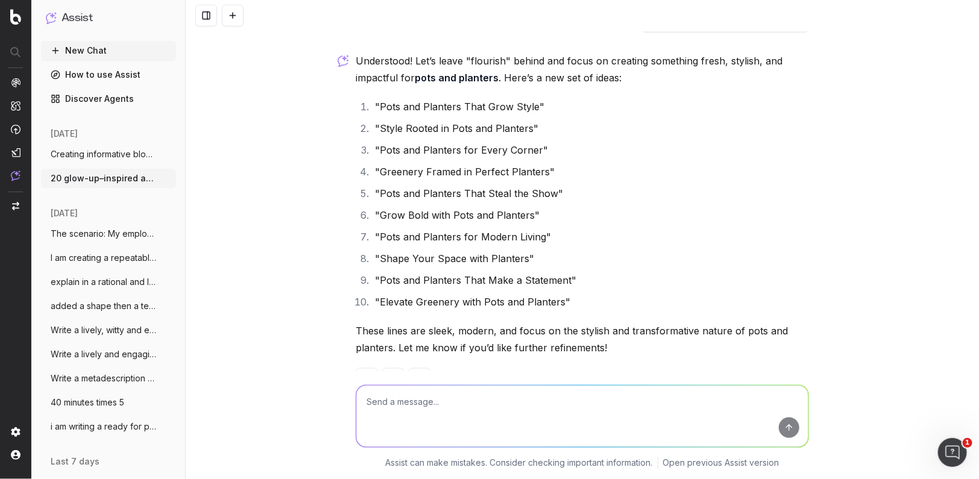
scroll to position [38147, 0]
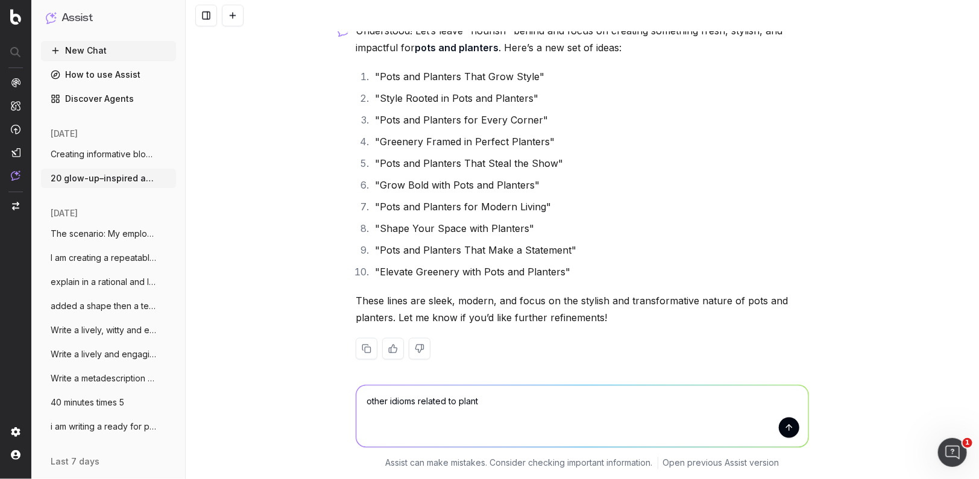
type textarea "other idioms related to plants"
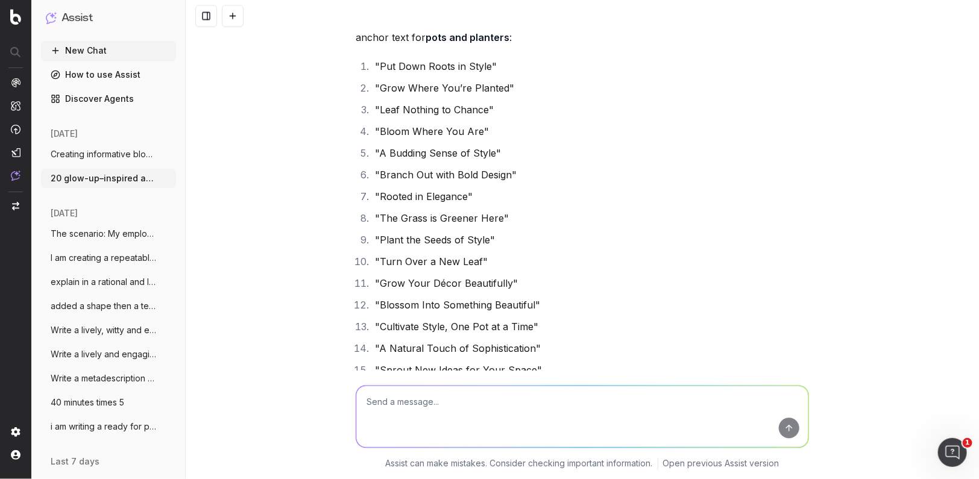
scroll to position [38568, 0]
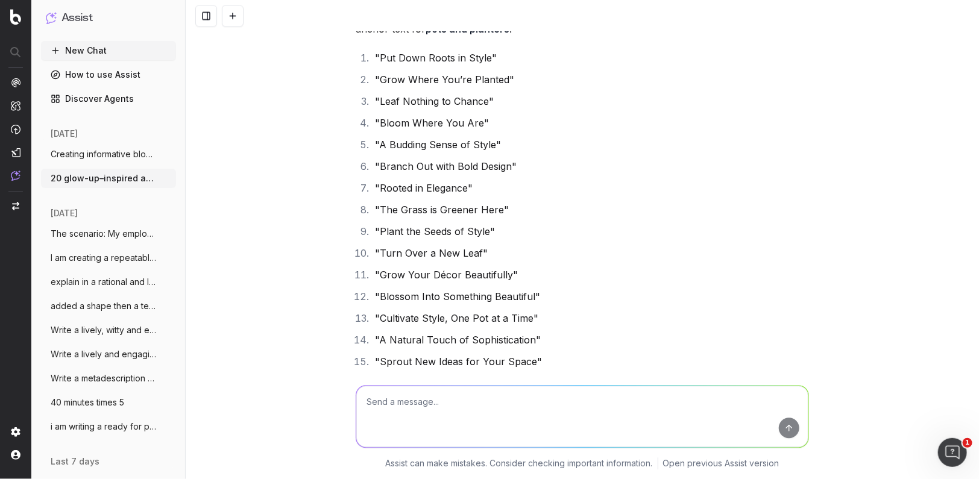
click at [377, 406] on textarea at bounding box center [582, 416] width 452 height 61
paste textarea "Pots & planters that cultivate style"
type textarea "what about: Pots & planters that cultivate style"
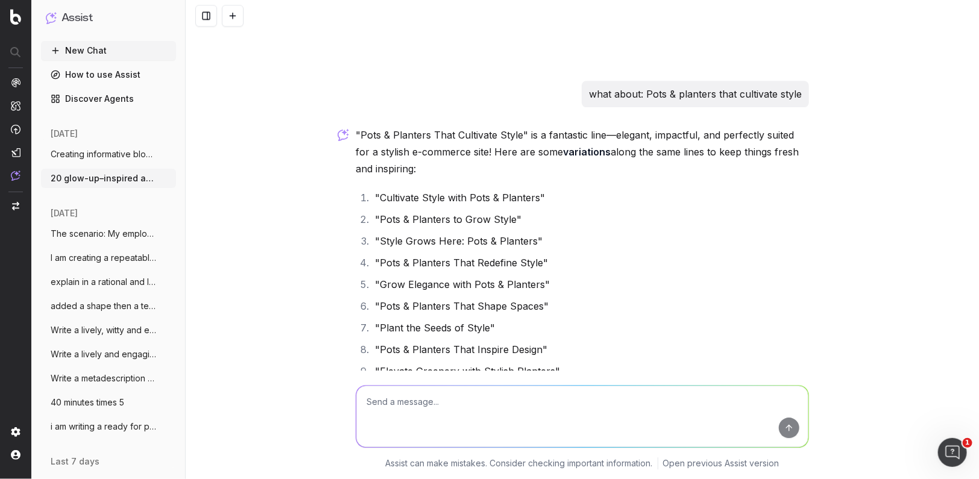
scroll to position [38957, 0]
click at [414, 410] on textarea at bounding box center [582, 416] width 452 height 61
paste textarea "Pots & planters that cultivate style"
click at [367, 406] on textarea "Pots & planters that cultivate style" at bounding box center [582, 416] width 452 height 61
type textarea "other options for style: Pots & planters that cultivate style"
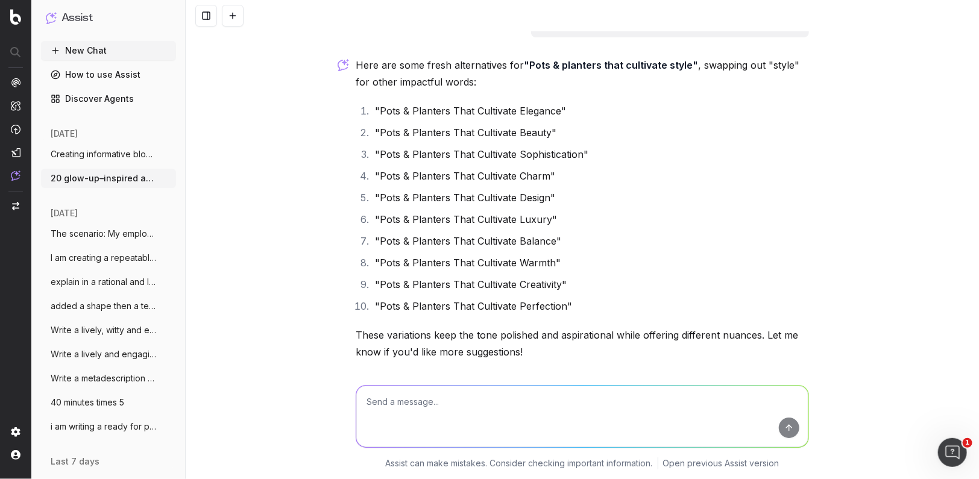
scroll to position [39447, 0]
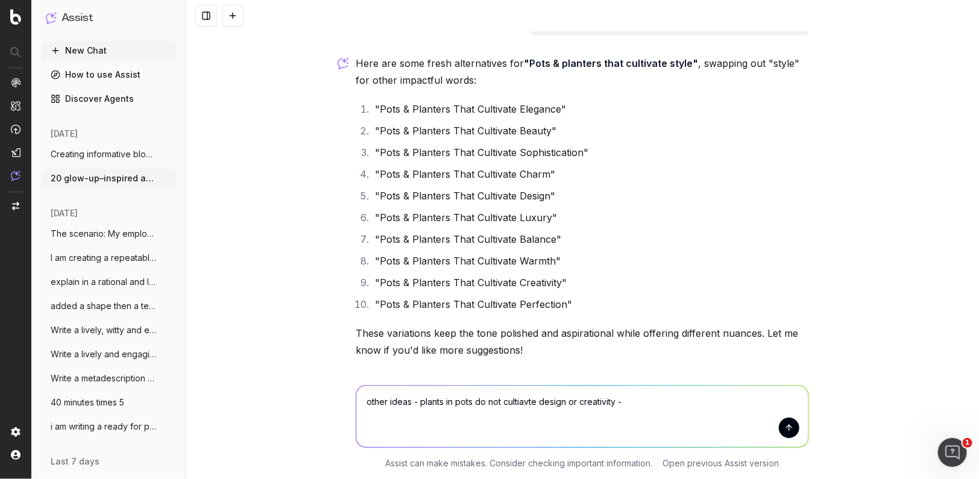
type textarea "other ideas - plants in pots do not cultiavte design or creativity -"
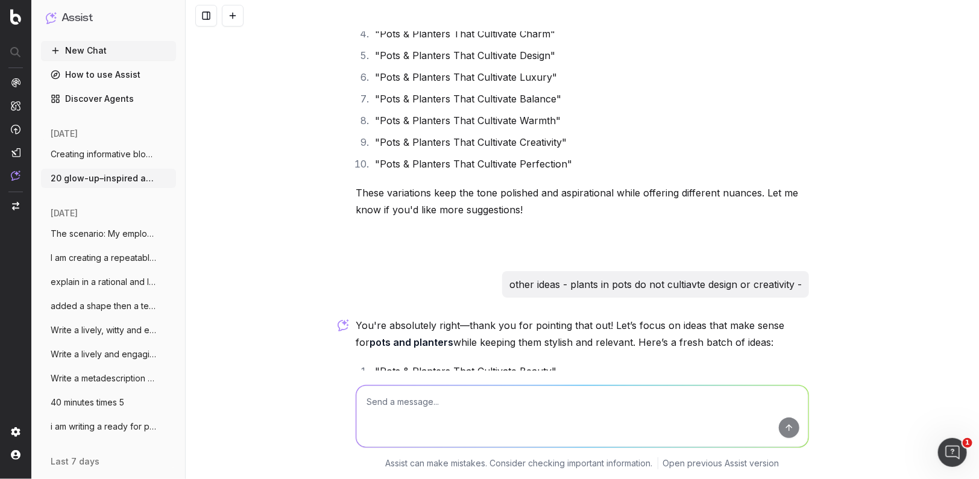
scroll to position [39562, 0]
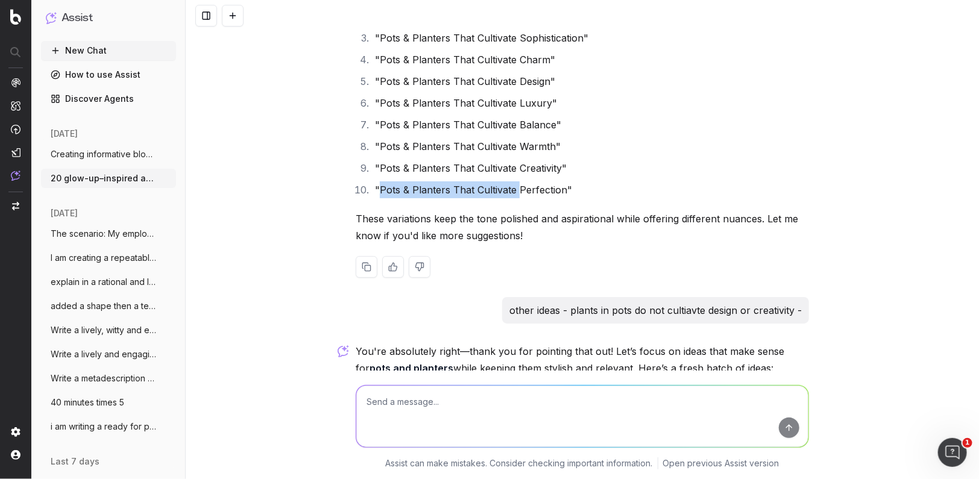
drag, startPoint x: 518, startPoint y: 183, endPoint x: 380, endPoint y: 181, distance: 137.4
click at [380, 181] on li ""Pots & Planters That Cultivate Perfection"" at bounding box center [589, 189] width 437 height 17
copy li "Pots & Planters That Cultivate"
click at [409, 407] on textarea at bounding box center [582, 416] width 452 height 61
paste textarea "Pots & Planters That Cultivate"
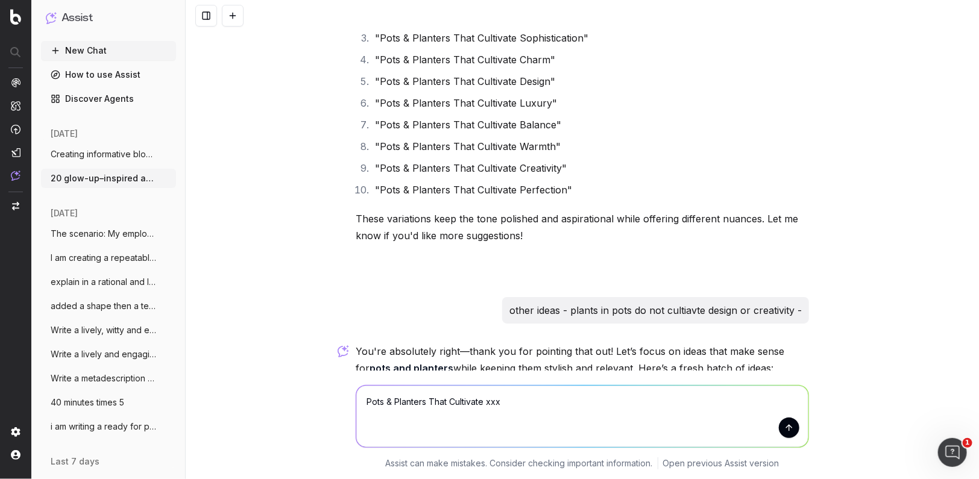
type textarea "Pots & Planters That Cultivate xxxx"
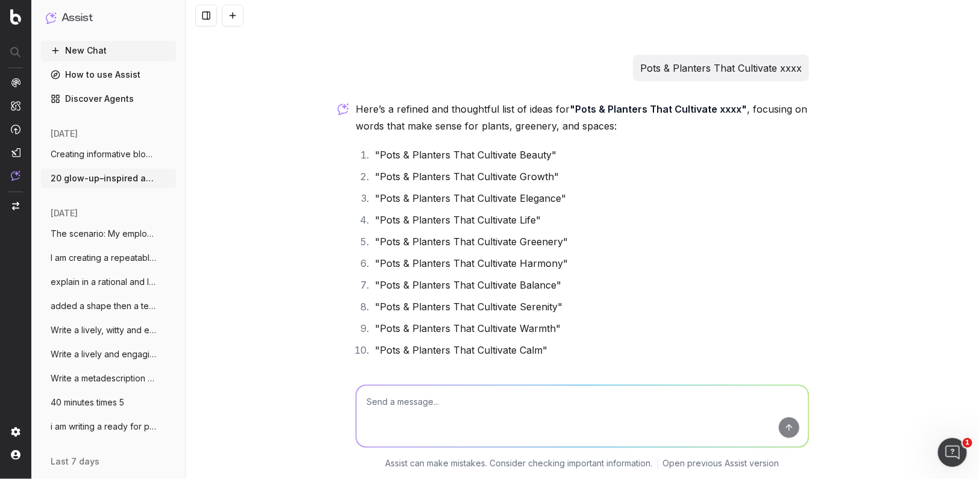
scroll to position [40214, 0]
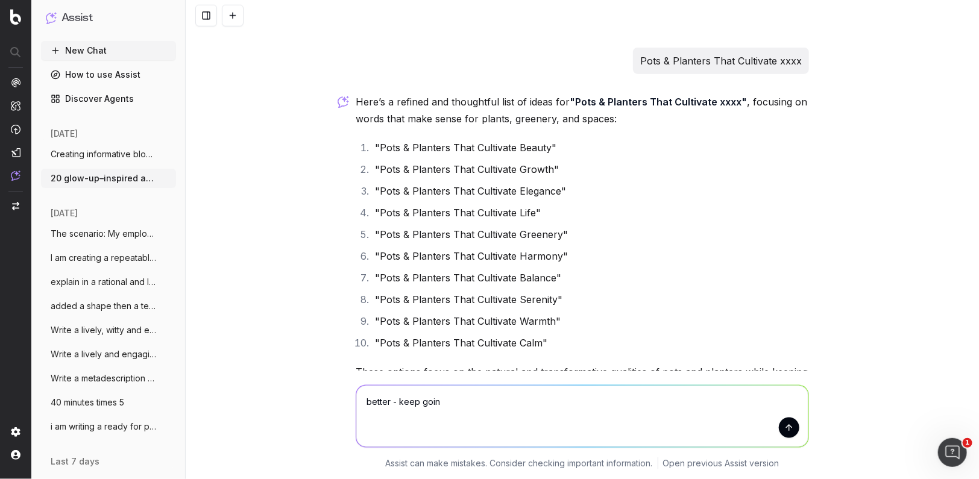
type textarea "better - keep going"
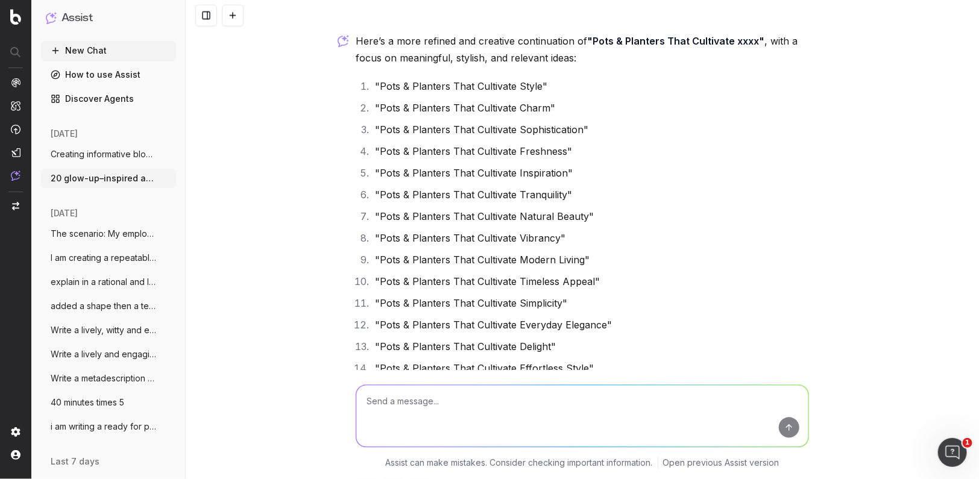
scroll to position [40681, 0]
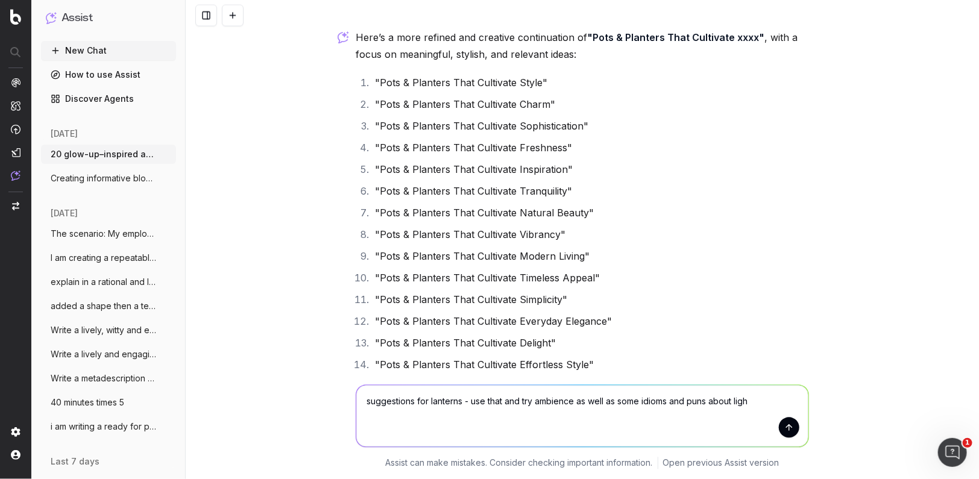
type textarea "suggestions for lanterns - use that and try ambience as well as some idioms and…"
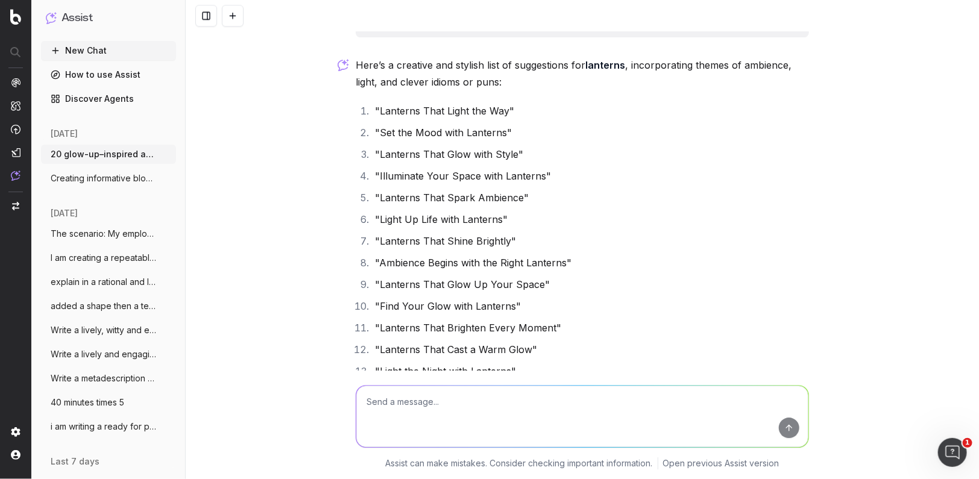
scroll to position [41179, 0]
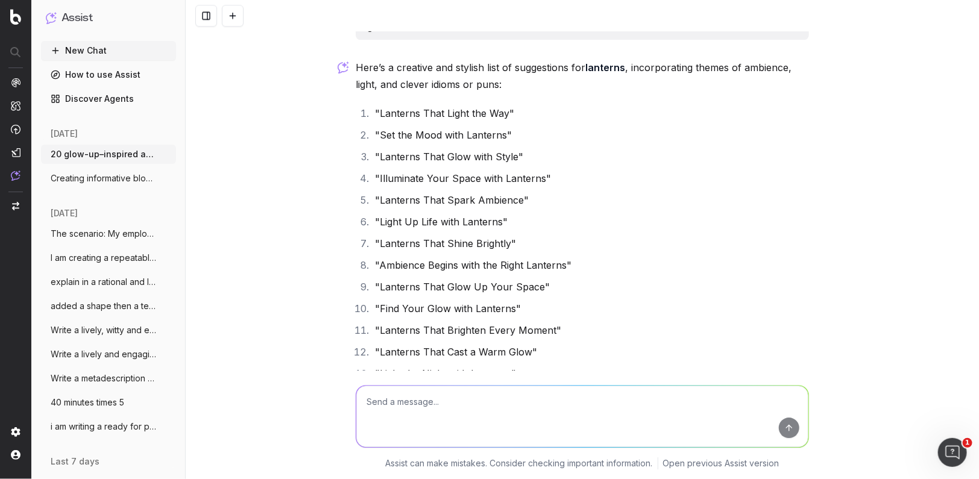
click at [450, 401] on textarea at bounding box center [582, 416] width 452 height 61
type textarea "more about ambience"
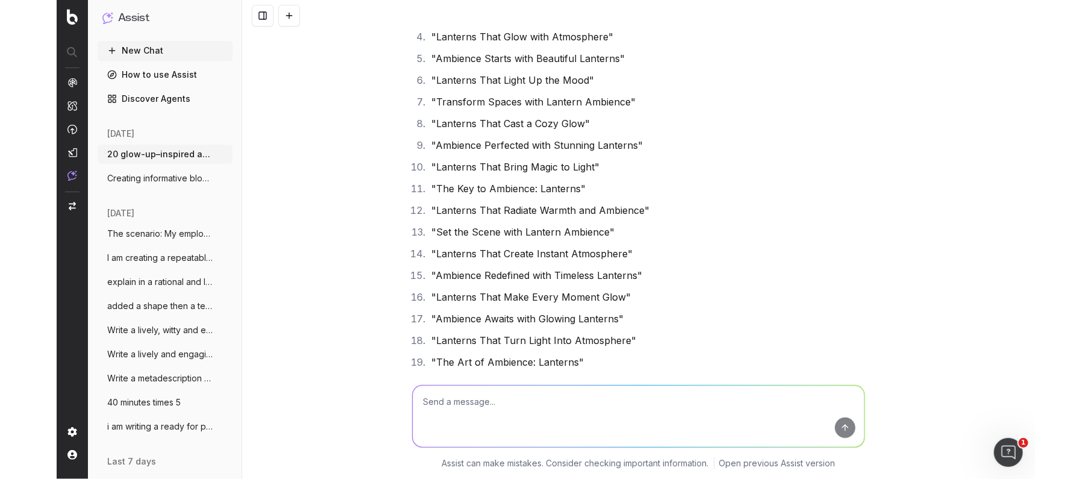
scroll to position [41942, 0]
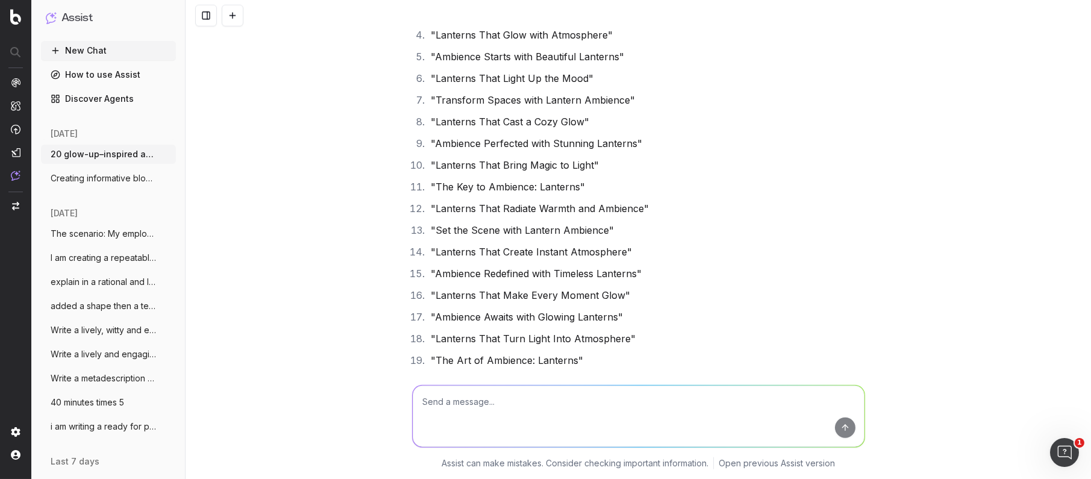
click at [433, 401] on textarea at bounding box center [639, 416] width 452 height 61
type textarea "quilt covers"
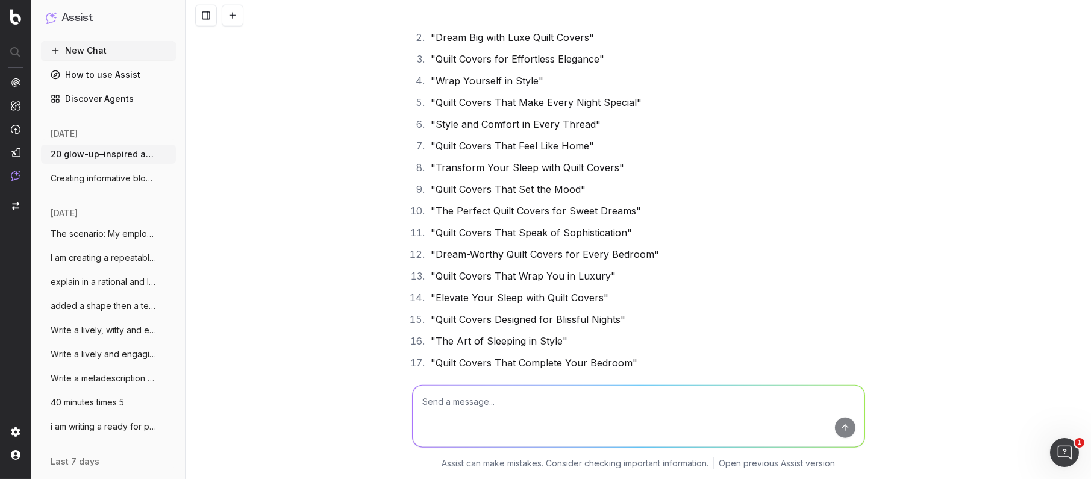
scroll to position [42528, 0]
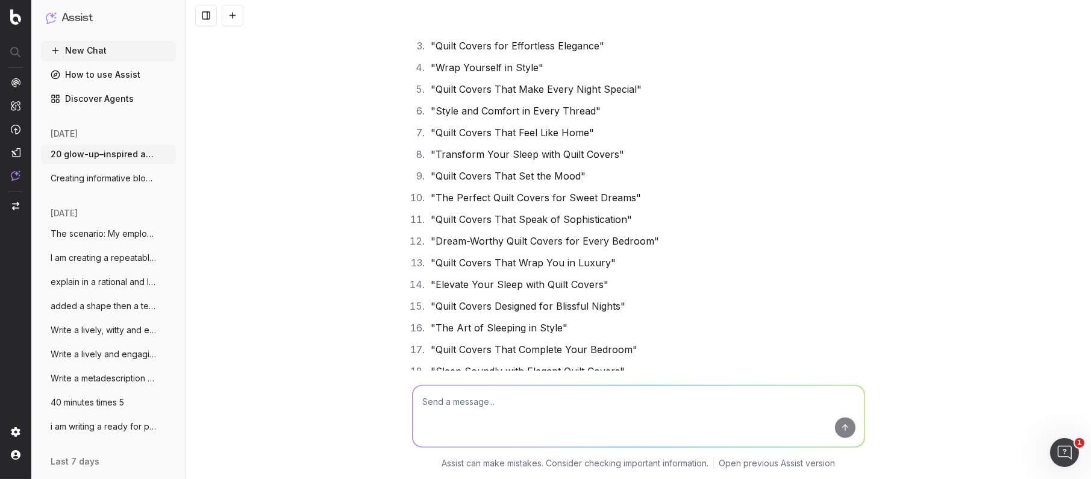
click at [465, 413] on textarea at bounding box center [639, 416] width 452 height 61
type textarea "these are the covers not the inside quilts"
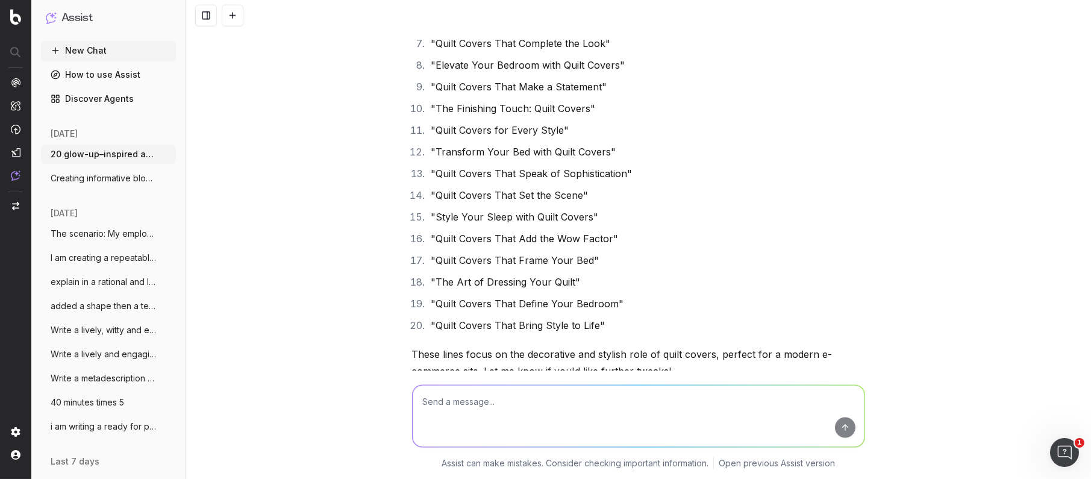
scroll to position [43256, 0]
type textarea "sheet stes - crisp"
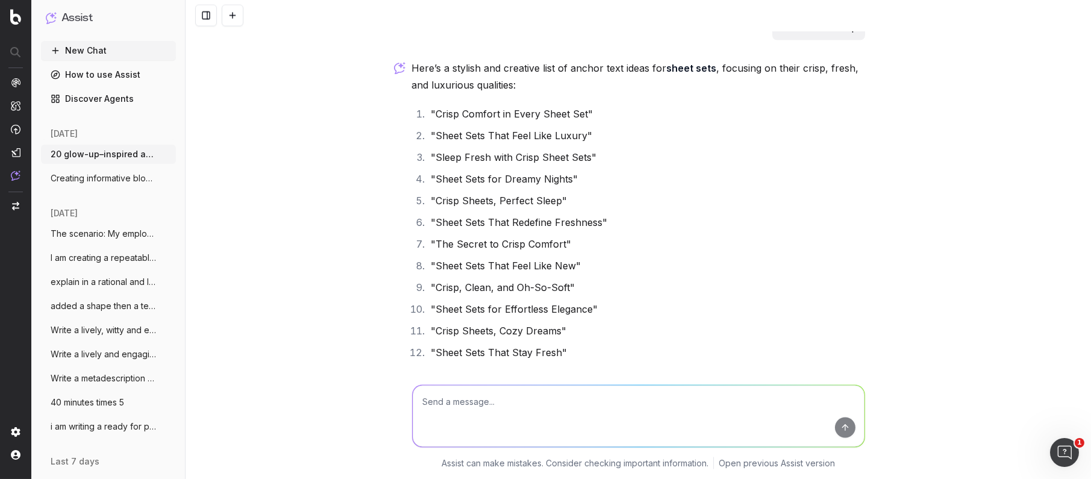
scroll to position [43591, 0]
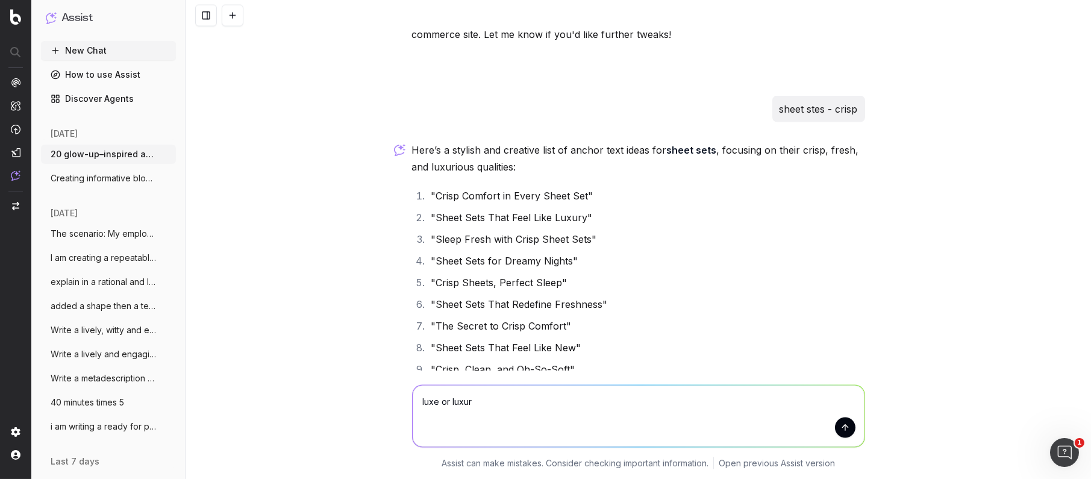
type textarea "luxe or luxury"
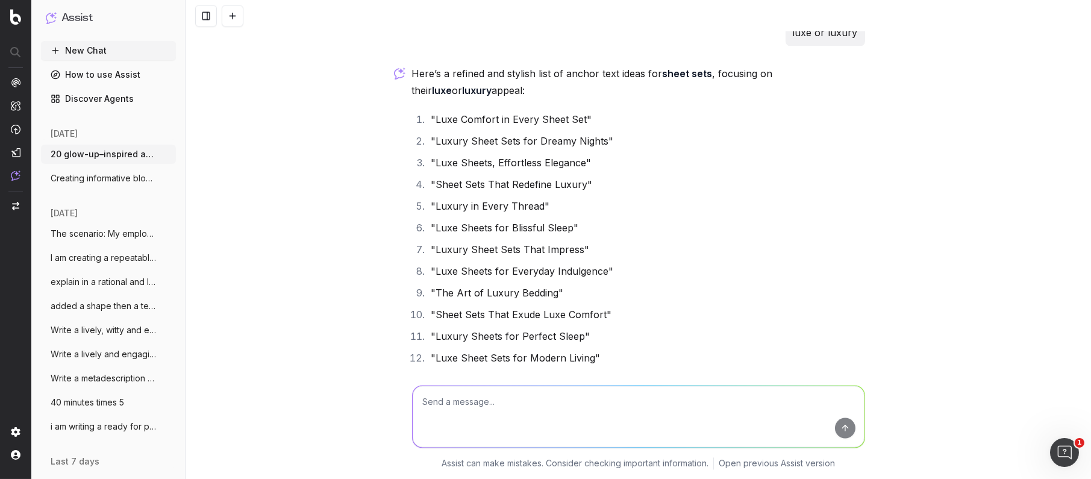
scroll to position [44206, 0]
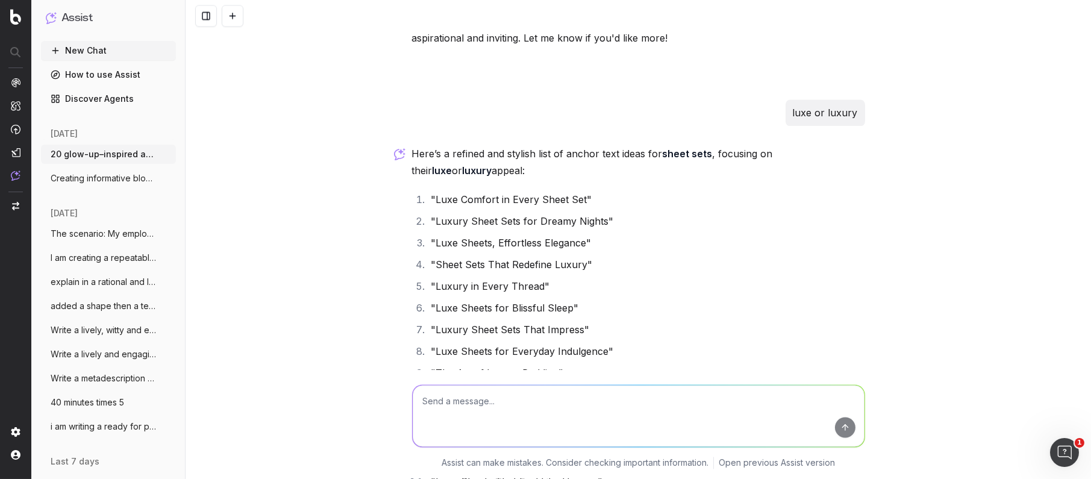
click at [434, 407] on textarea at bounding box center [639, 416] width 452 height 61
type textarea "try puns like tuck"
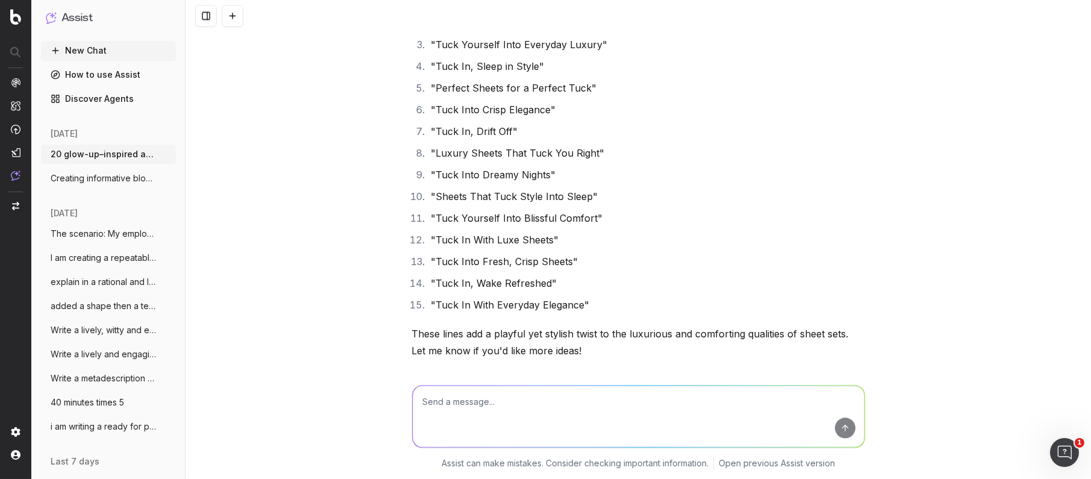
scroll to position [45056, 0]
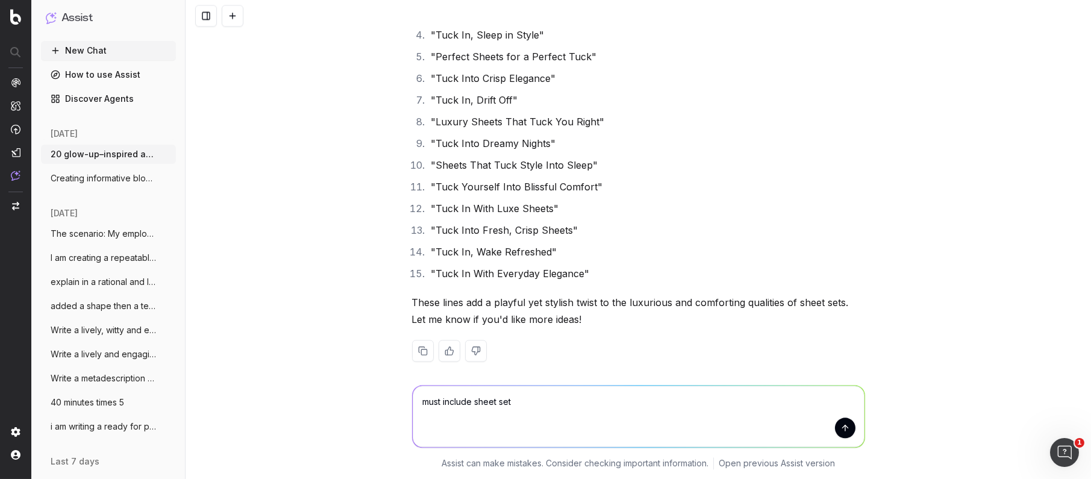
type textarea "must include sheet sets"
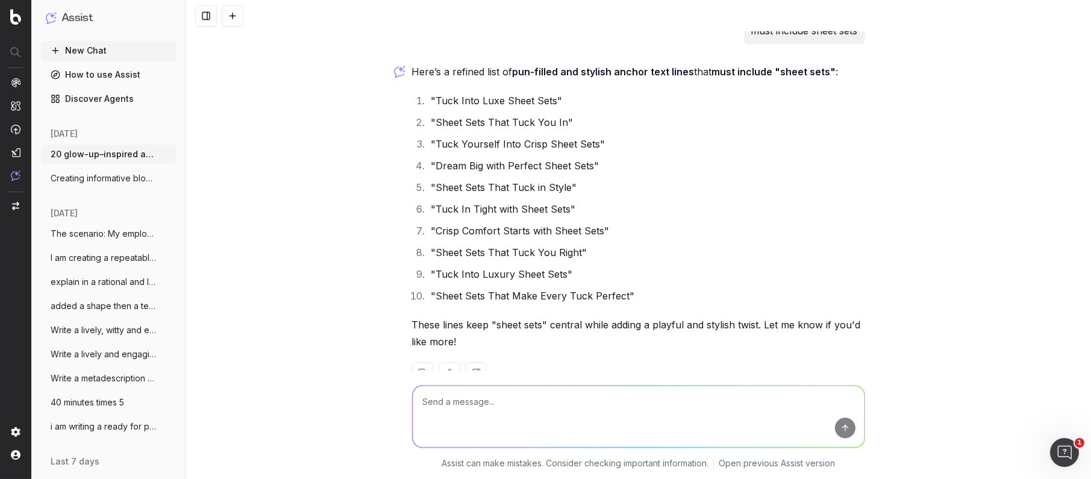
scroll to position [45441, 0]
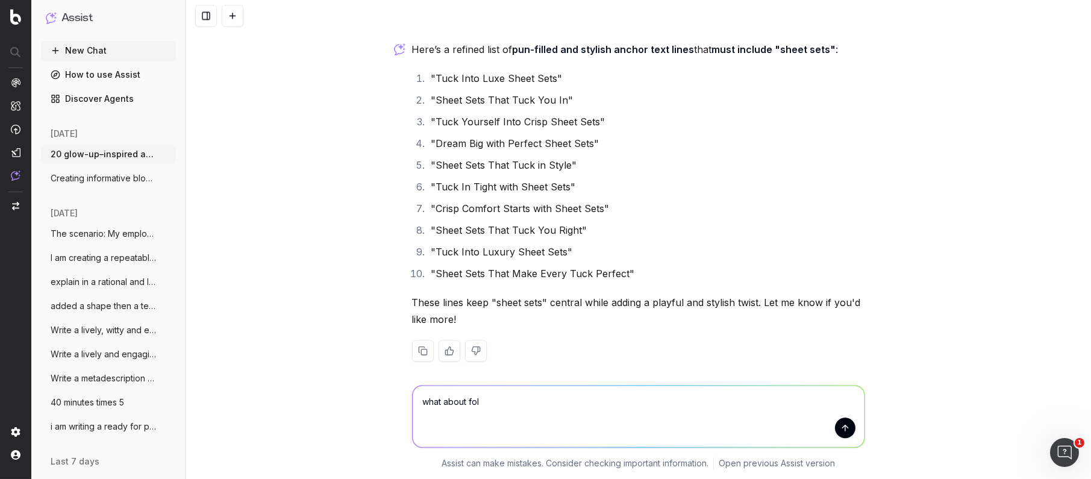
type textarea "what about fold"
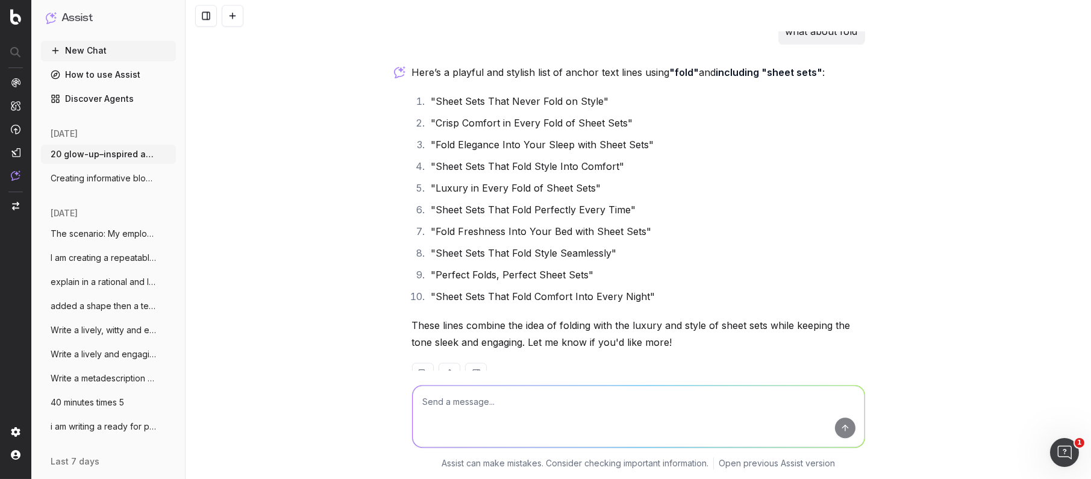
scroll to position [45806, 0]
type textarea "hmmm aany other puns or idioms about sheets sets"
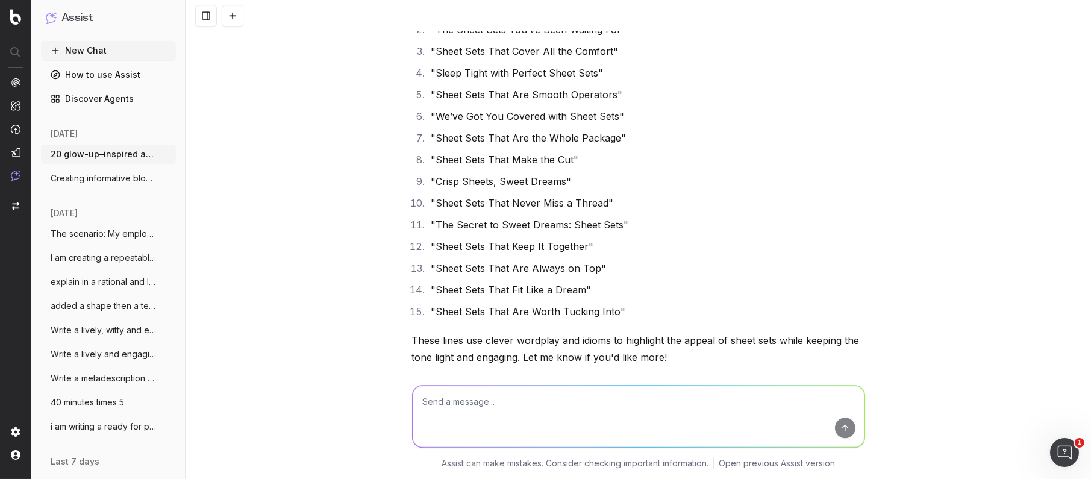
scroll to position [46298, 0]
click at [444, 419] on textarea at bounding box center [639, 416] width 452 height 61
paste textarea "Silky-soft sheet sets"
type textarea "check: Silky-soft sheet sets"
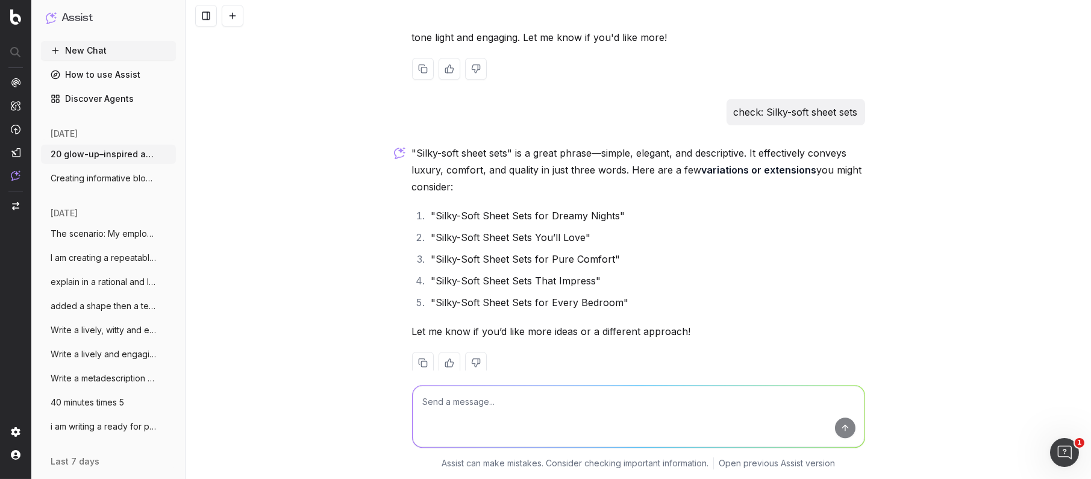
scroll to position [46632, 0]
